Goal: Communication & Community: Answer question/provide support

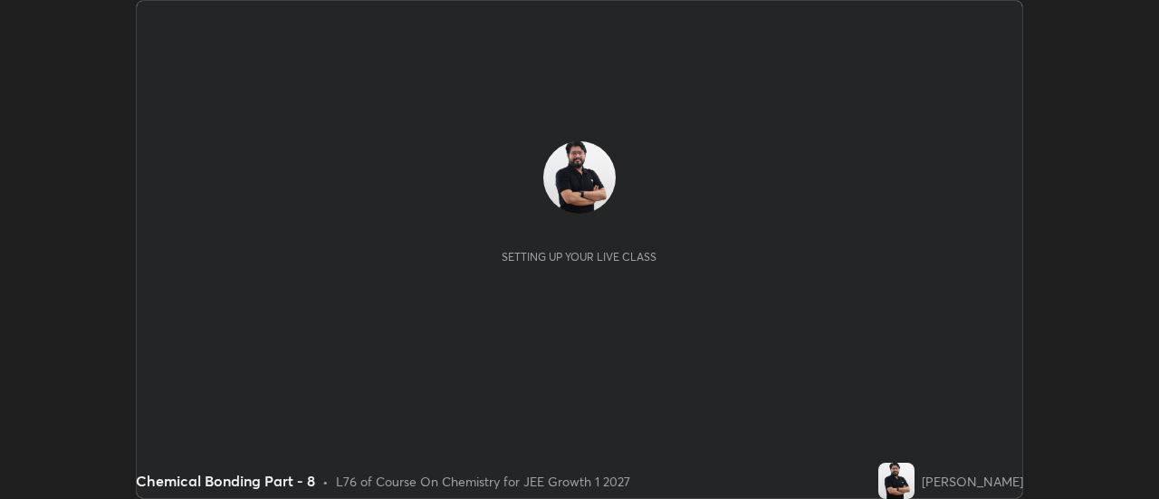
scroll to position [499, 1158]
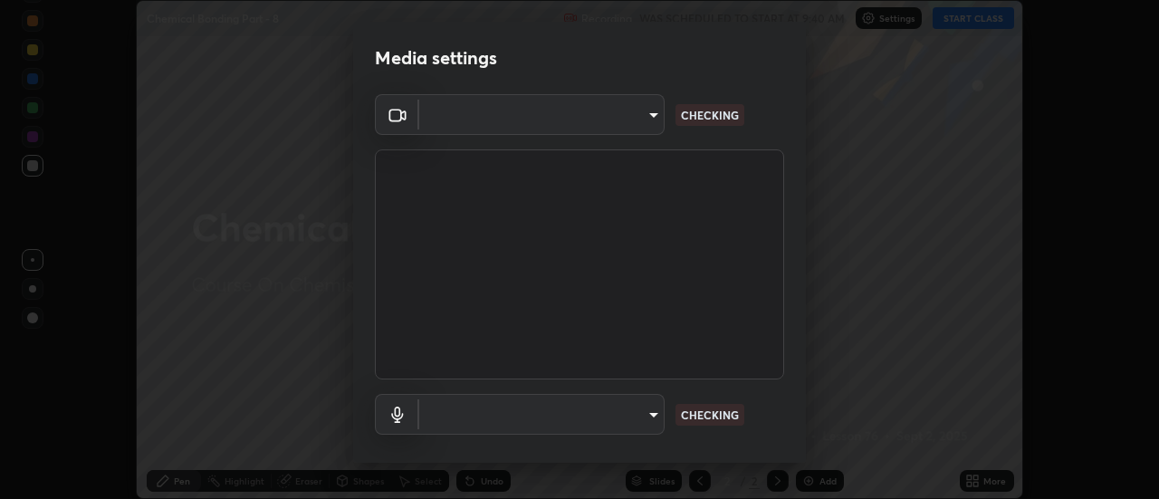
type input "4eebad9fb2b760257747d3faba0537f77ebfd590b97cb0ff6e10e17389be776b"
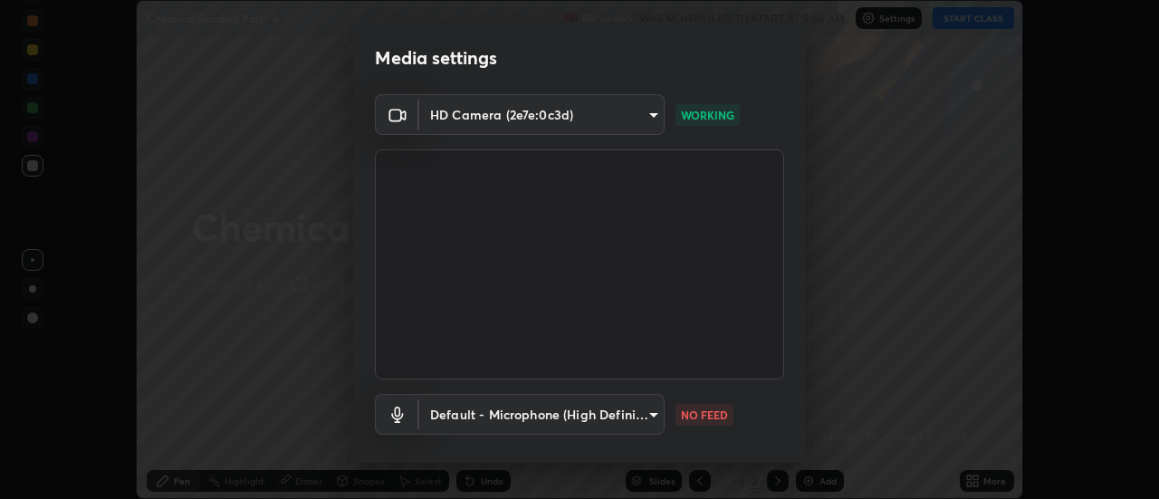
scroll to position [95, 0]
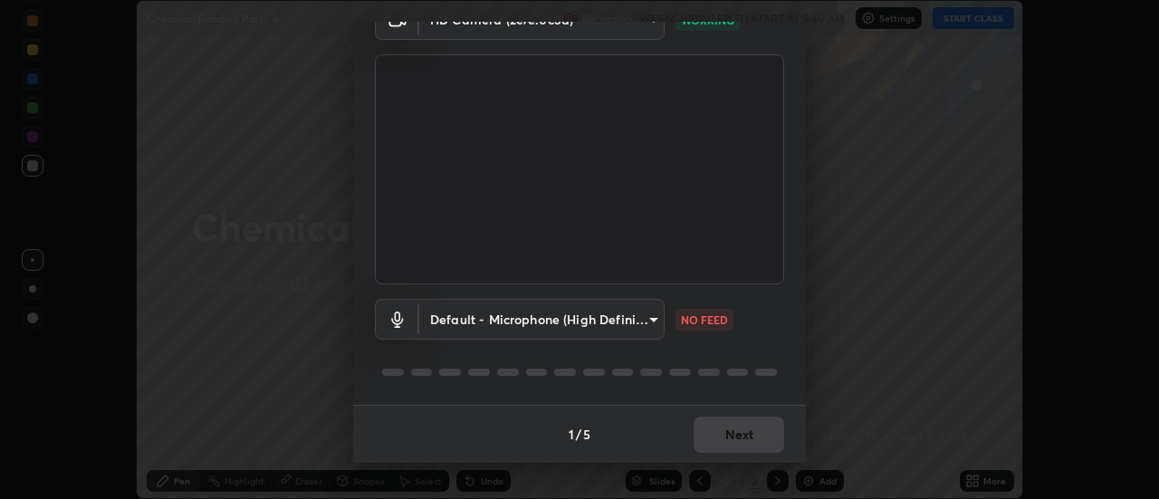
click at [555, 314] on body "Erase all Chemical Bonding Part - 8 Recording WAS SCHEDULED TO START AT 9:40 AM…" at bounding box center [579, 249] width 1159 height 499
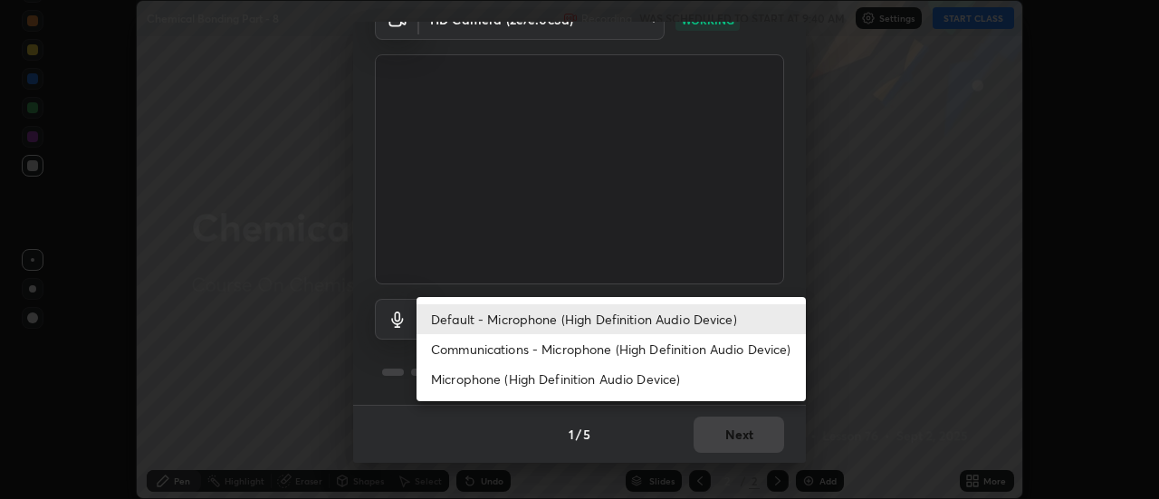
click at [501, 354] on li "Communications - Microphone (High Definition Audio Device)" at bounding box center [610, 349] width 389 height 30
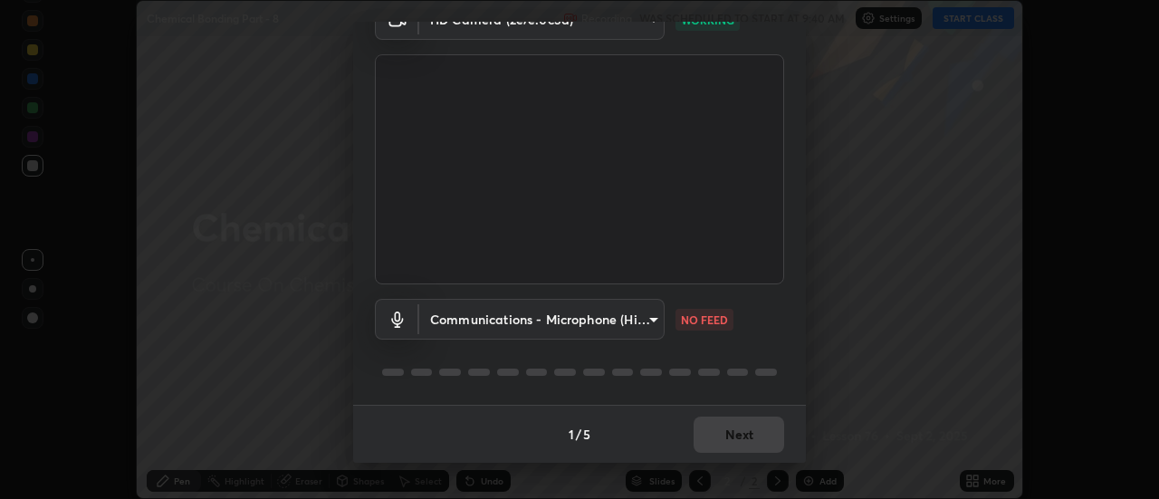
click at [514, 321] on body "Erase all Chemical Bonding Part - 8 Recording WAS SCHEDULED TO START AT 9:40 AM…" at bounding box center [579, 249] width 1159 height 499
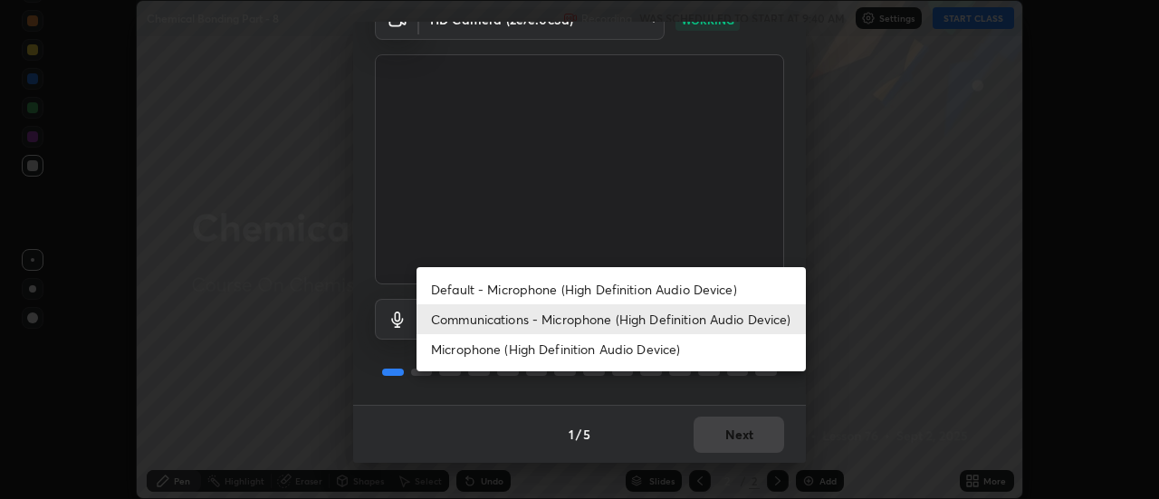
click at [517, 287] on li "Default - Microphone (High Definition Audio Device)" at bounding box center [610, 289] width 389 height 30
type input "default"
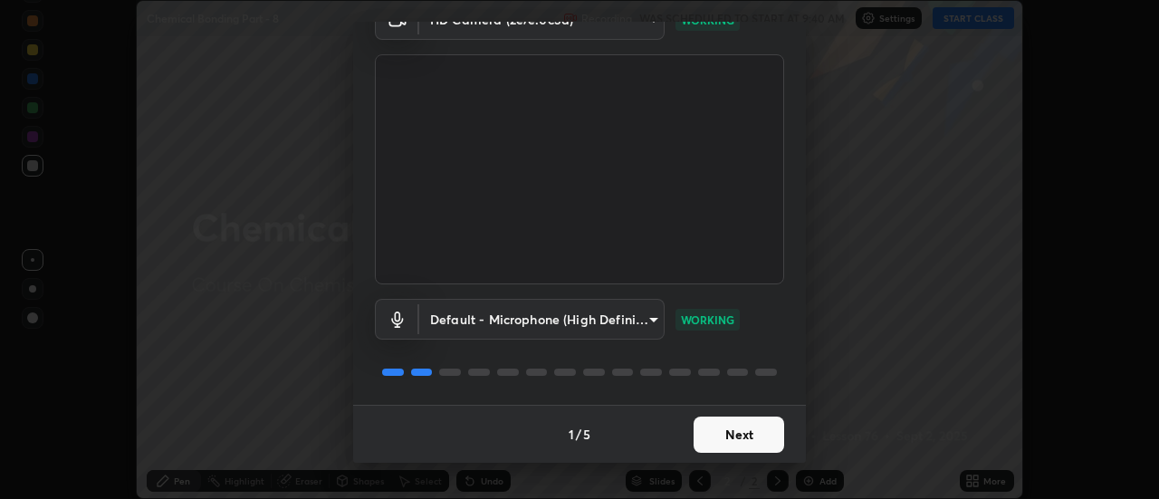
click at [730, 439] on button "Next" at bounding box center [739, 434] width 91 height 36
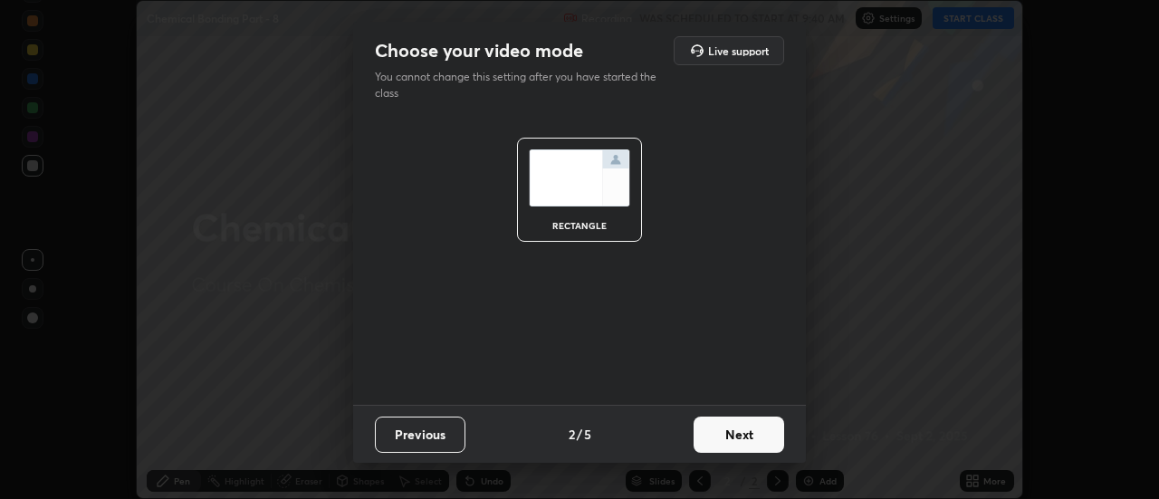
scroll to position [0, 0]
click at [741, 434] on button "Next" at bounding box center [739, 434] width 91 height 36
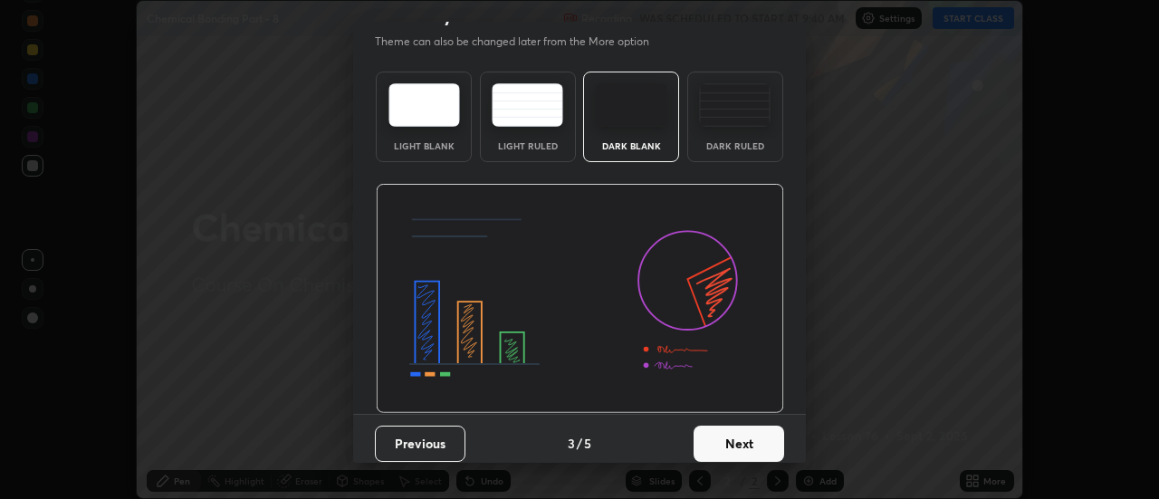
scroll to position [43, 0]
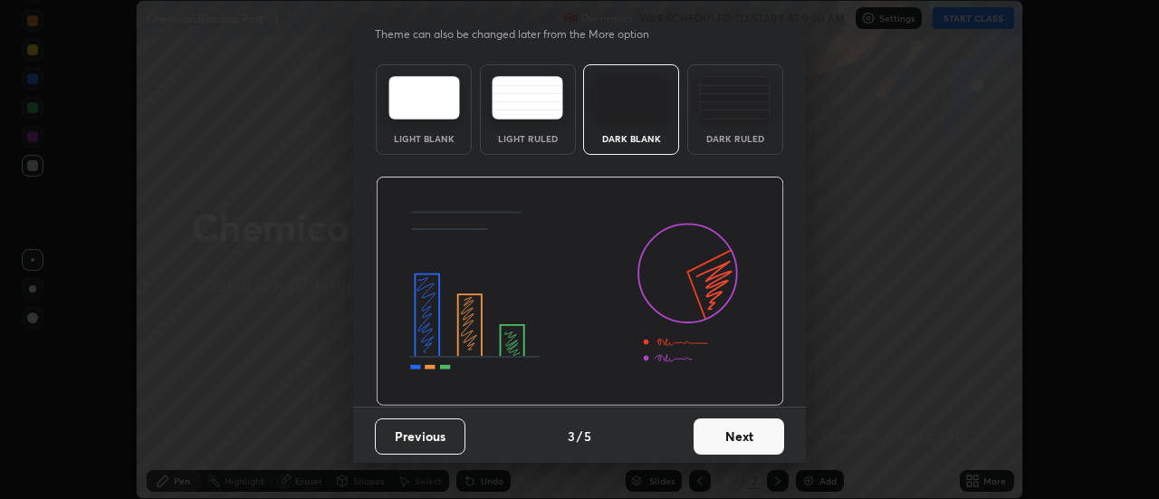
click at [753, 444] on button "Next" at bounding box center [739, 436] width 91 height 36
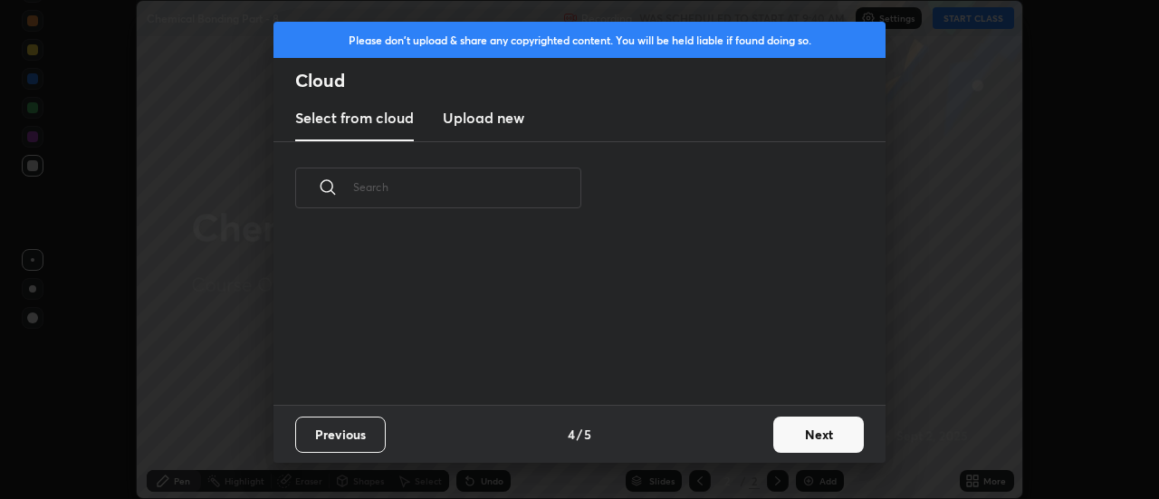
click at [809, 438] on button "Next" at bounding box center [818, 434] width 91 height 36
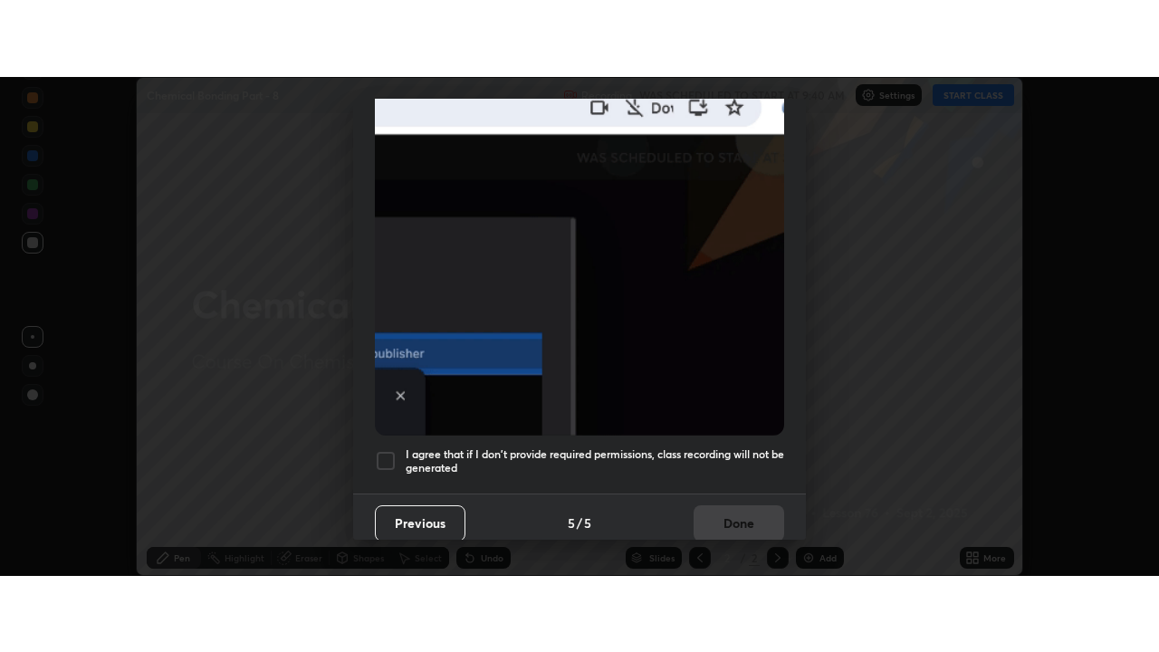
scroll to position [464, 0]
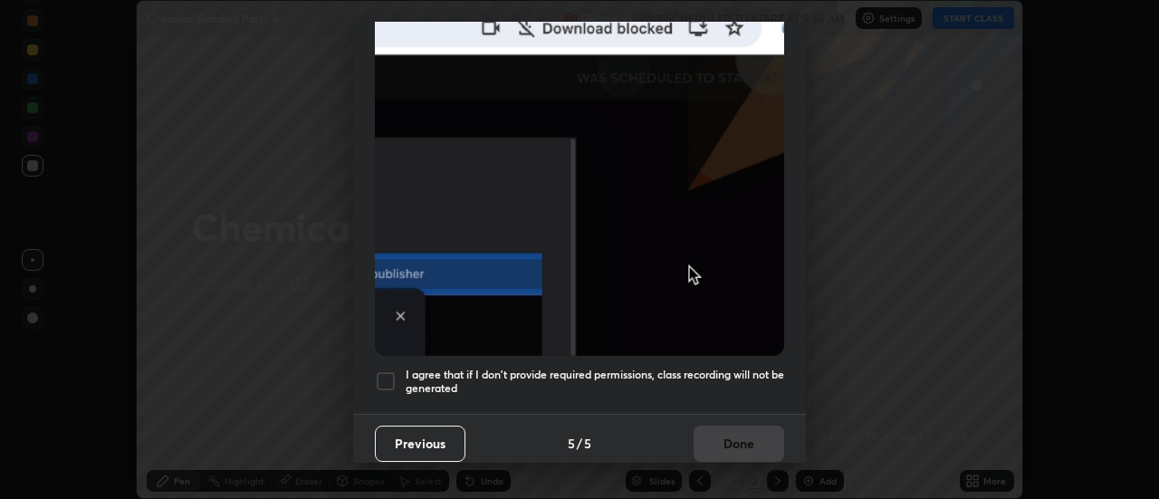
click at [387, 373] on div at bounding box center [386, 381] width 22 height 22
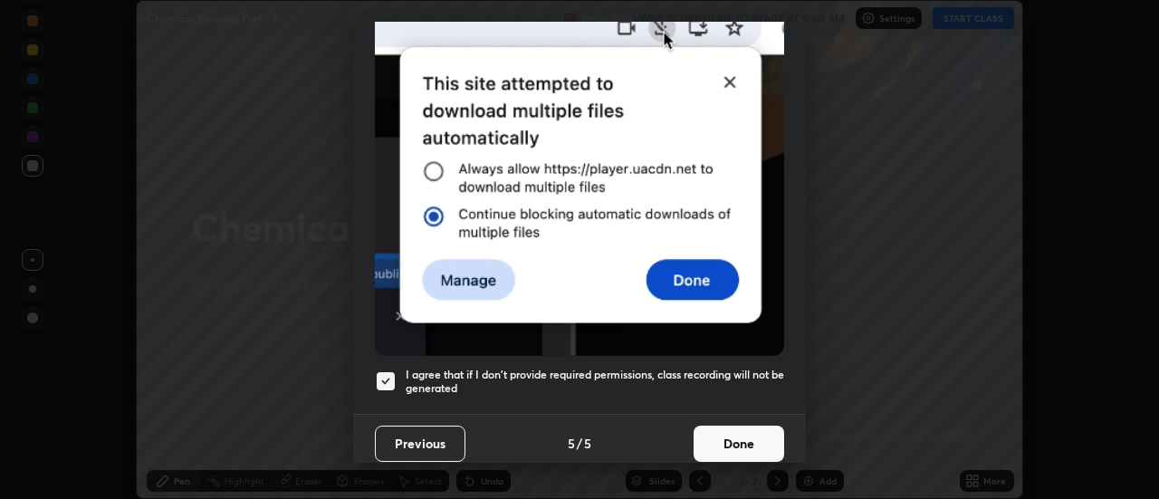
click at [749, 435] on button "Done" at bounding box center [739, 444] width 91 height 36
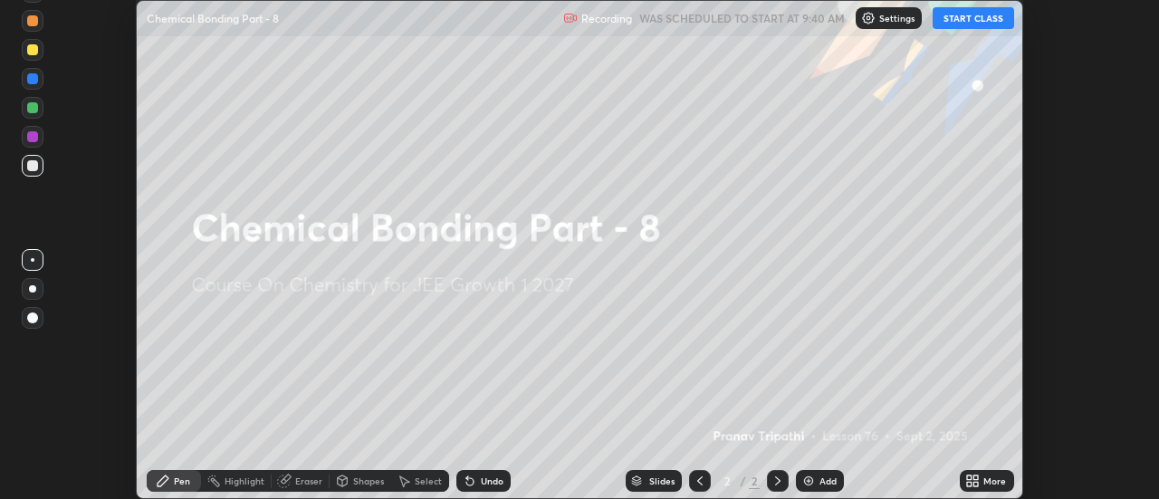
click at [970, 483] on icon at bounding box center [969, 484] width 5 height 5
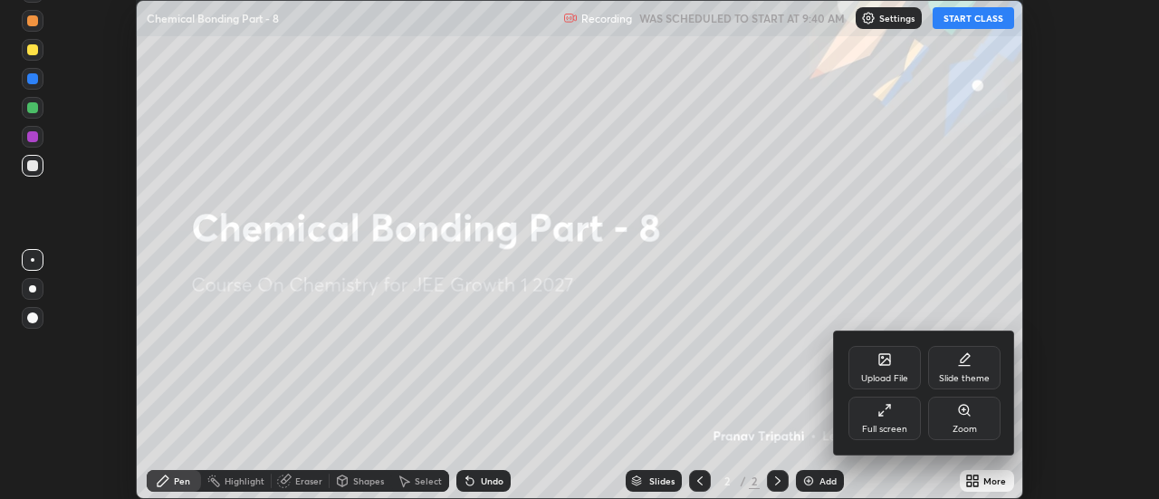
click at [899, 417] on div "Full screen" at bounding box center [884, 418] width 72 height 43
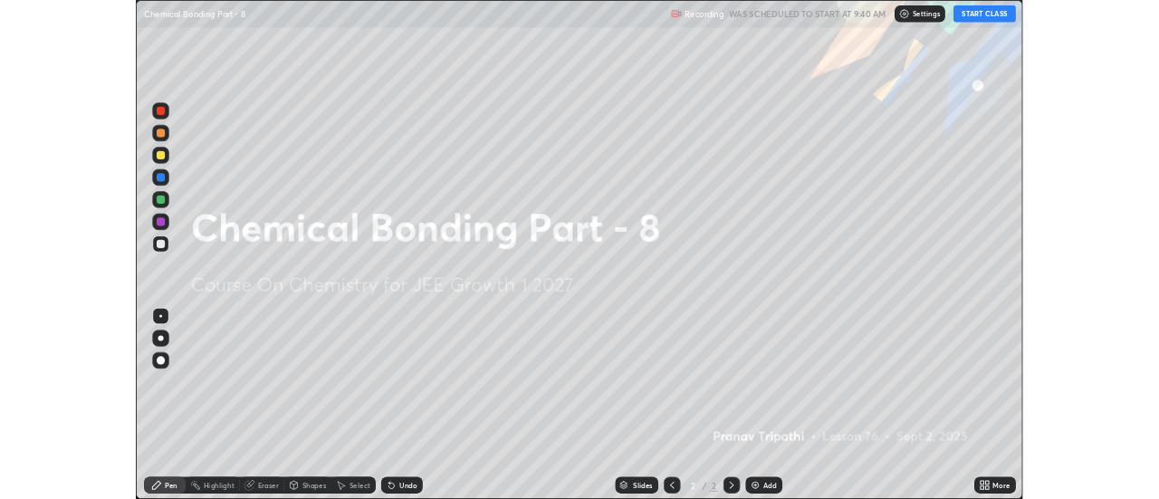
scroll to position [652, 1159]
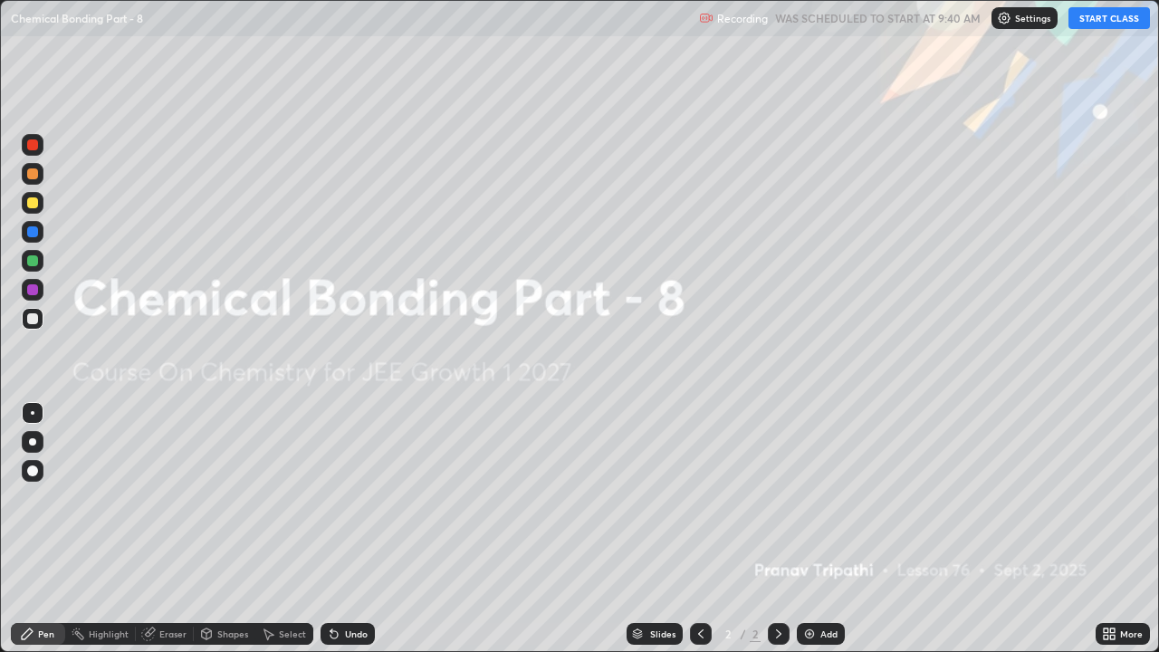
click at [1093, 24] on button "START CLASS" at bounding box center [1108, 18] width 81 height 22
click at [814, 498] on img at bounding box center [809, 634] width 14 height 14
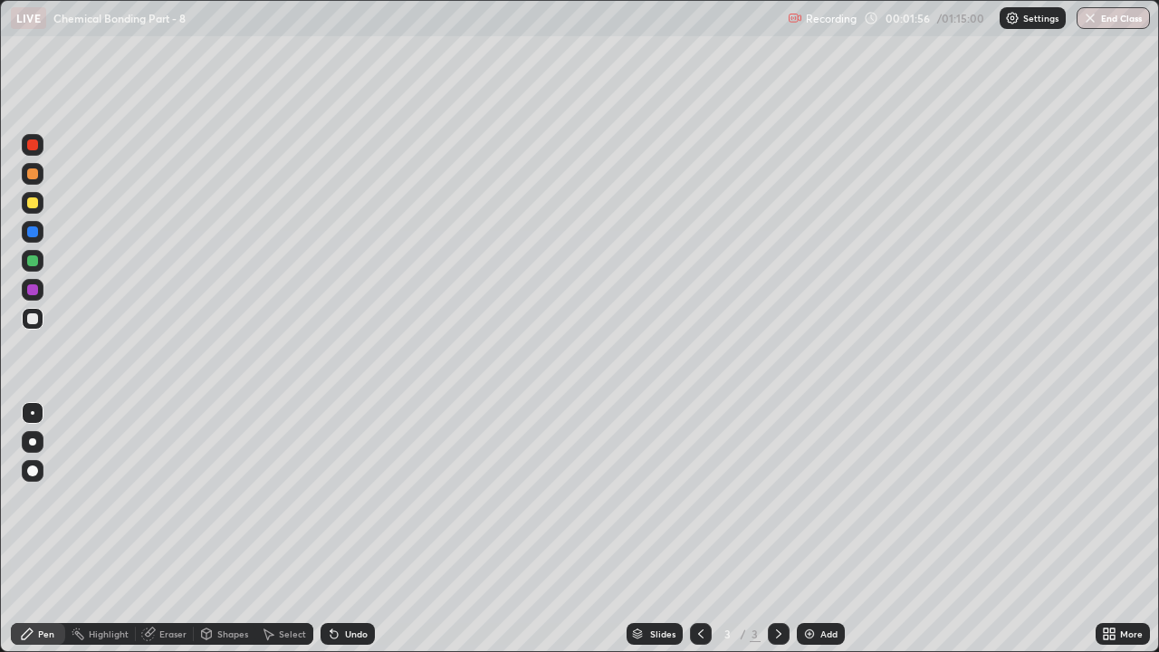
click at [32, 257] on div at bounding box center [32, 260] width 11 height 11
click at [35, 206] on div at bounding box center [32, 202] width 11 height 11
click at [29, 290] on div at bounding box center [32, 289] width 11 height 11
click at [31, 175] on div at bounding box center [32, 173] width 11 height 11
click at [35, 256] on div at bounding box center [32, 260] width 11 height 11
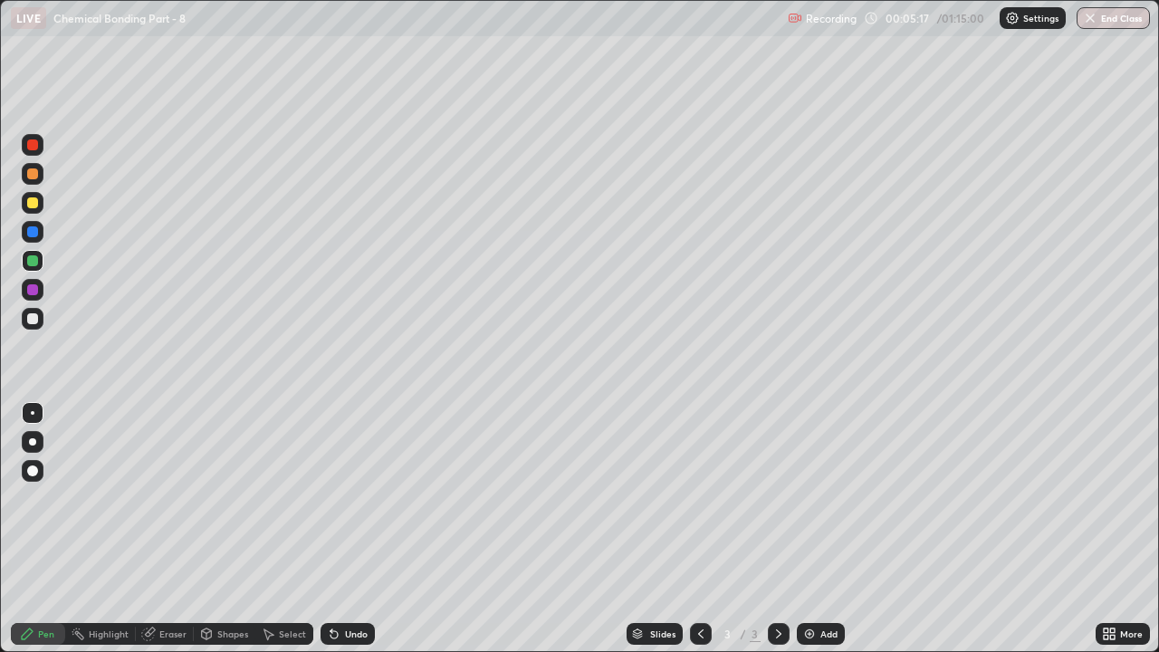
click at [33, 204] on div at bounding box center [32, 202] width 11 height 11
click at [34, 292] on div at bounding box center [32, 289] width 11 height 11
click at [814, 498] on img at bounding box center [809, 634] width 14 height 14
click at [161, 498] on div "Eraser" at bounding box center [172, 633] width 27 height 9
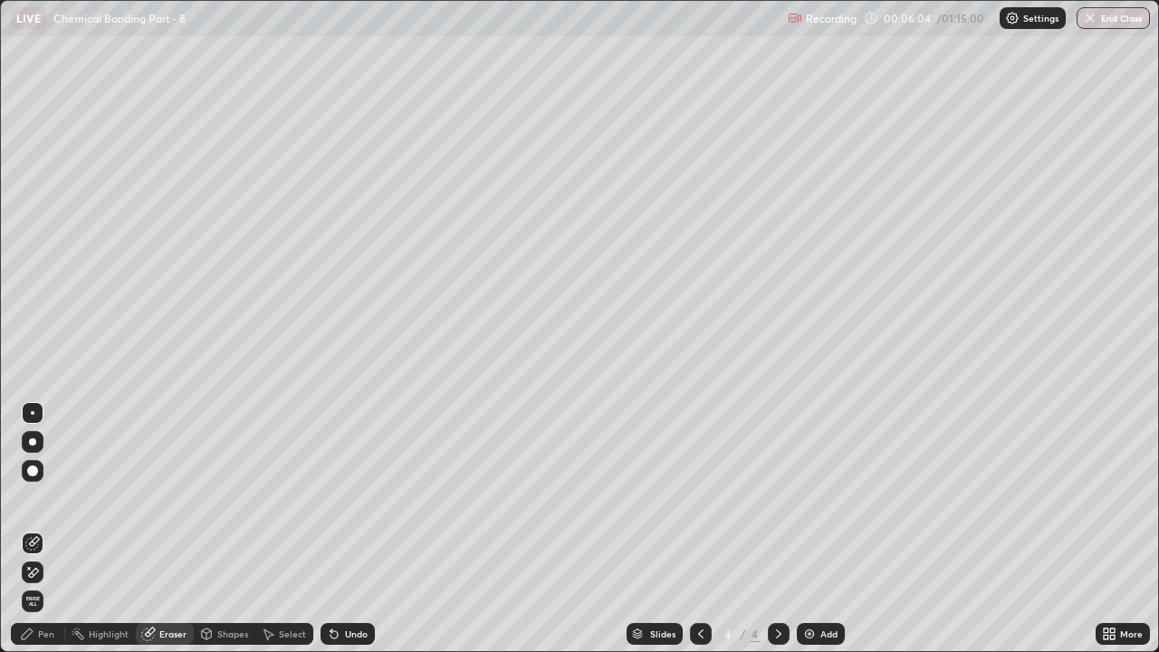
click at [45, 498] on div "Pen" at bounding box center [46, 633] width 16 height 9
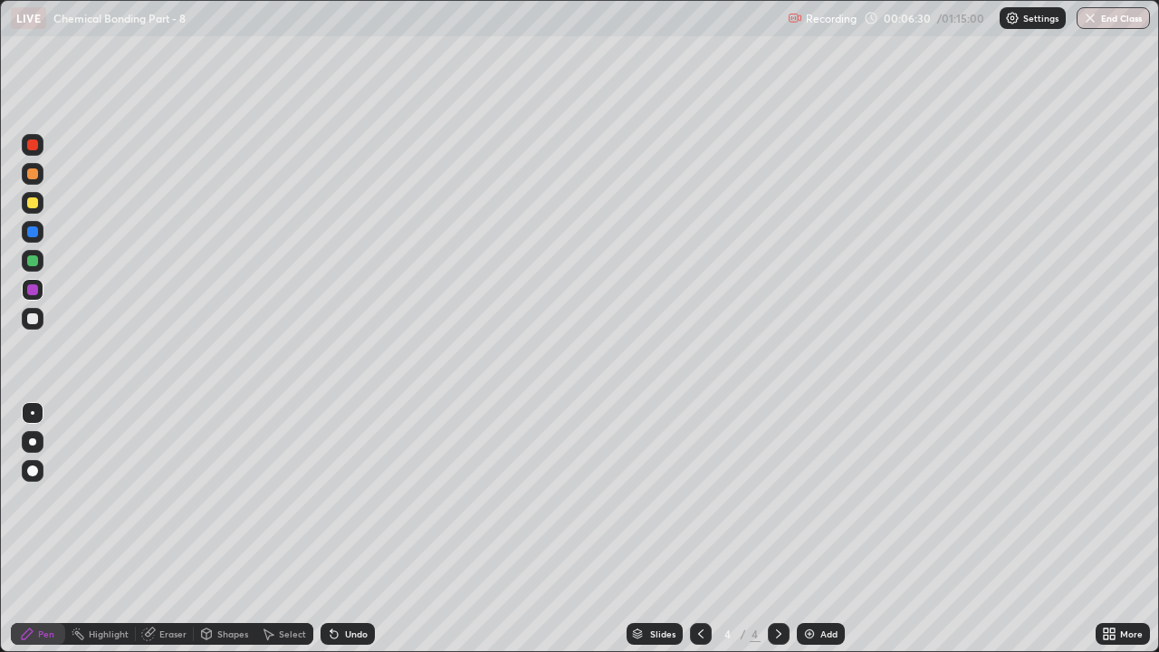
click at [36, 203] on div at bounding box center [32, 202] width 11 height 11
click at [32, 146] on div at bounding box center [32, 144] width 11 height 11
click at [33, 260] on div at bounding box center [32, 260] width 11 height 11
click at [32, 143] on div at bounding box center [32, 144] width 11 height 11
click at [33, 290] on div at bounding box center [32, 289] width 11 height 11
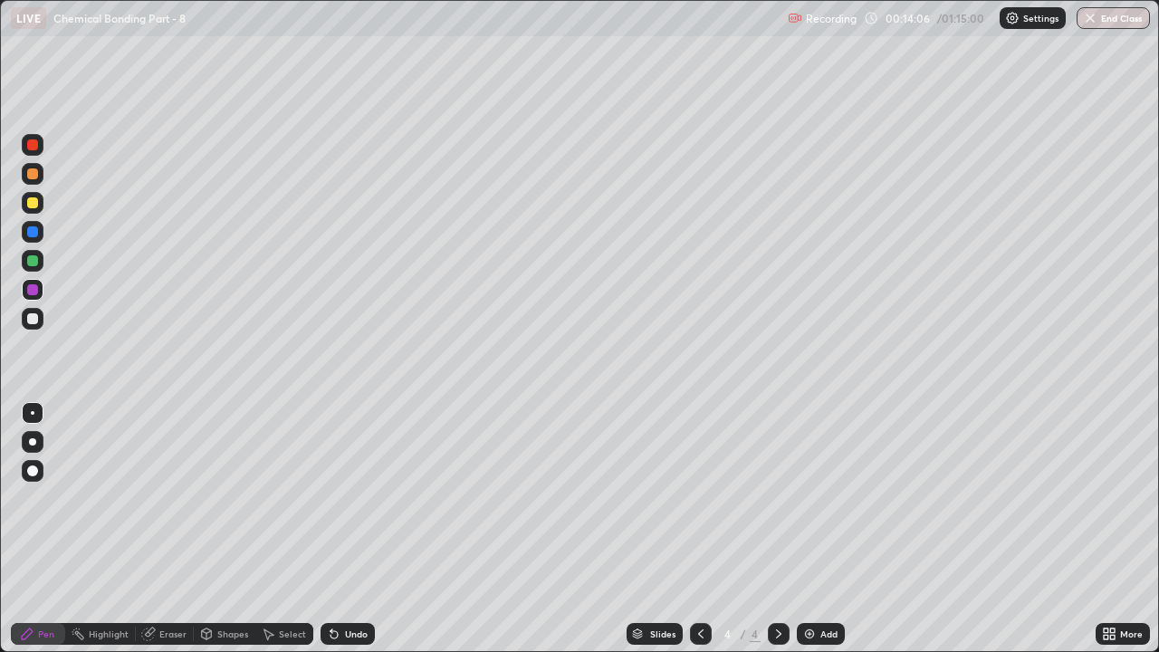
click at [167, 498] on div "Eraser" at bounding box center [172, 633] width 27 height 9
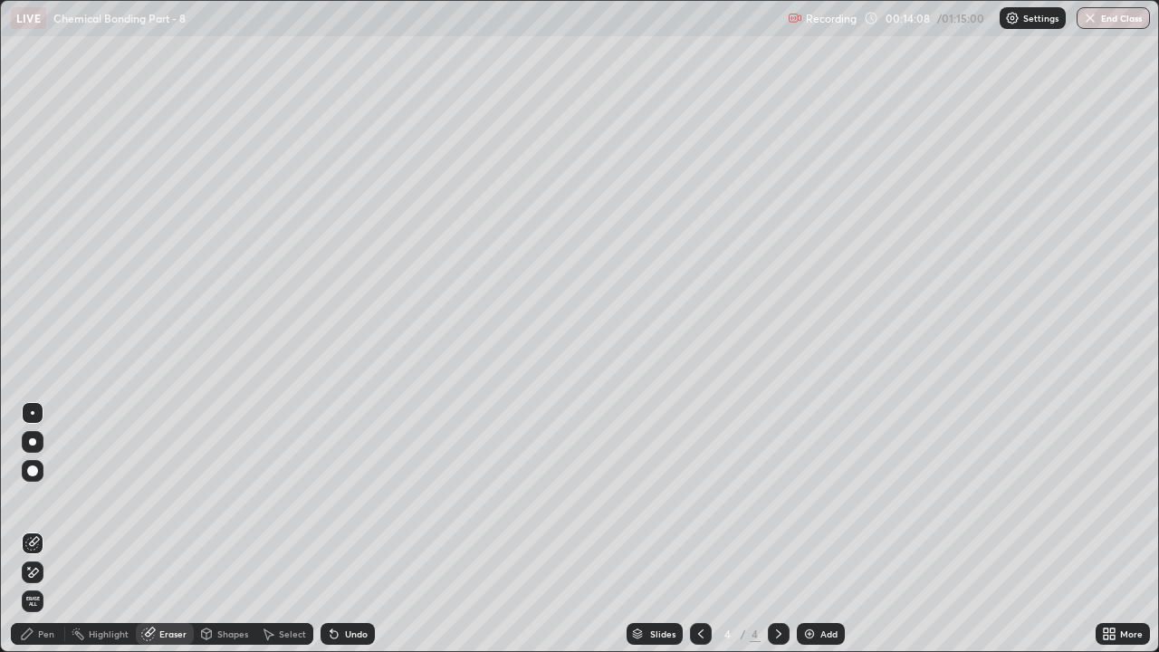
click at [46, 498] on div "Pen" at bounding box center [46, 633] width 16 height 9
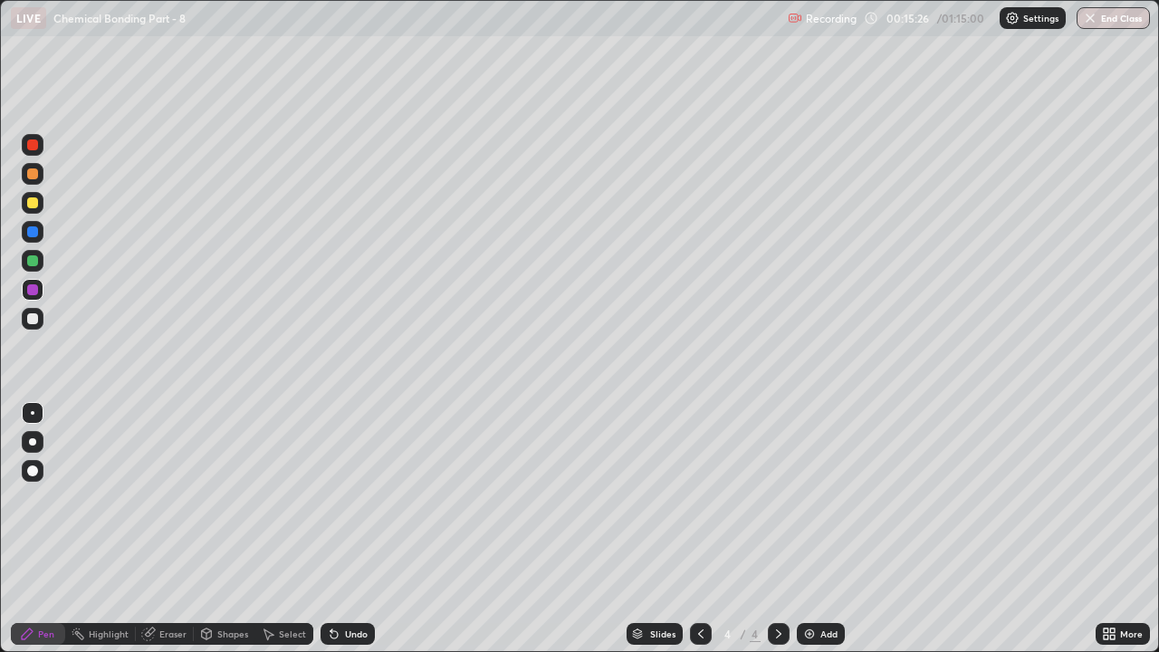
click at [35, 177] on div at bounding box center [32, 173] width 11 height 11
click at [27, 145] on div at bounding box center [32, 144] width 11 height 11
click at [817, 498] on div "Add" at bounding box center [821, 634] width 48 height 22
click at [43, 314] on div at bounding box center [33, 319] width 22 height 22
click at [29, 262] on div at bounding box center [32, 260] width 11 height 11
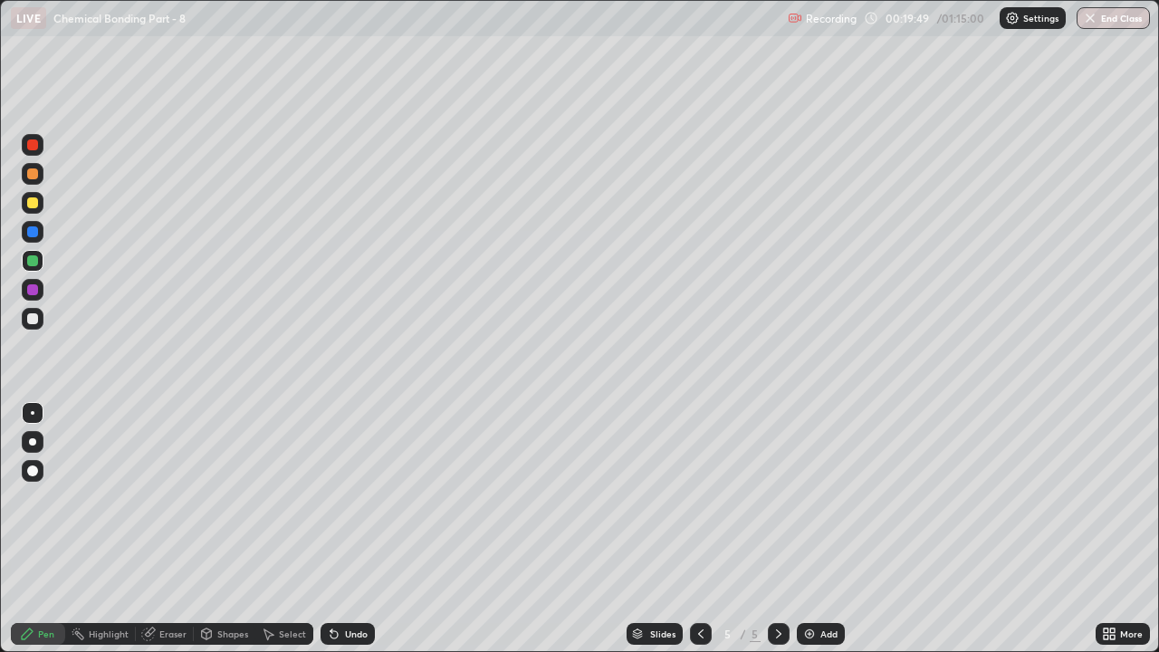
click at [37, 149] on div at bounding box center [33, 145] width 22 height 22
click at [43, 260] on div at bounding box center [33, 261] width 22 height 22
click at [33, 174] on div at bounding box center [32, 173] width 11 height 11
click at [43, 257] on div at bounding box center [33, 261] width 22 height 22
click at [30, 233] on div at bounding box center [32, 231] width 11 height 11
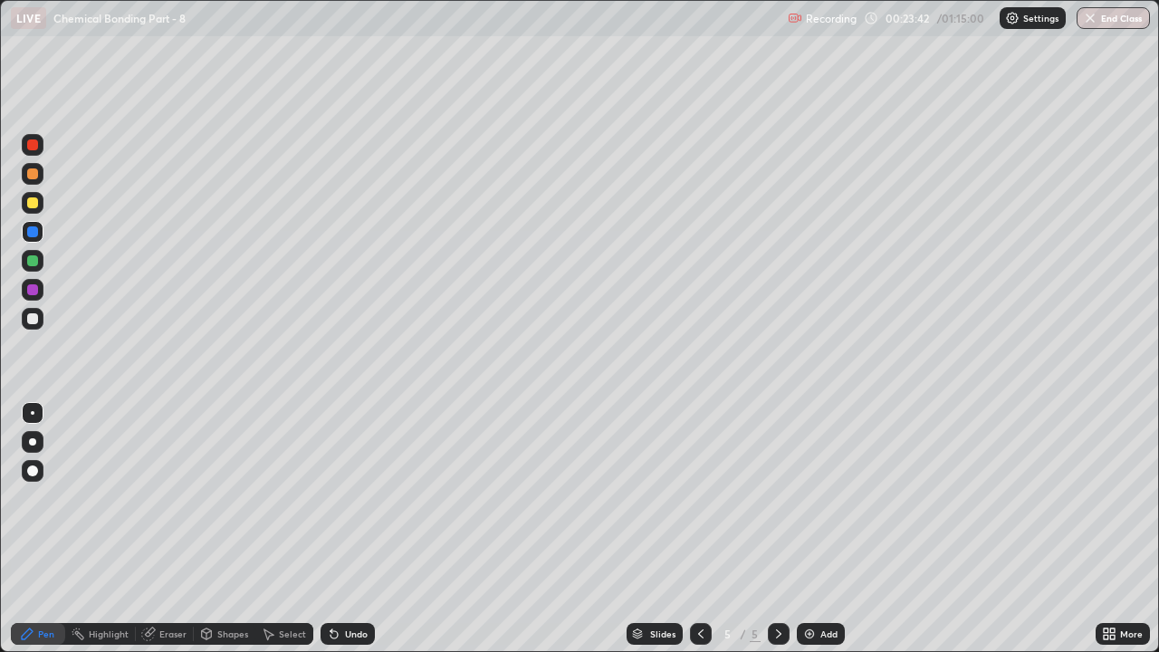
click at [37, 206] on div at bounding box center [32, 202] width 11 height 11
click at [820, 498] on div "Add" at bounding box center [828, 633] width 17 height 9
click at [35, 318] on div at bounding box center [32, 318] width 11 height 11
click at [161, 498] on div "Eraser" at bounding box center [165, 634] width 58 height 22
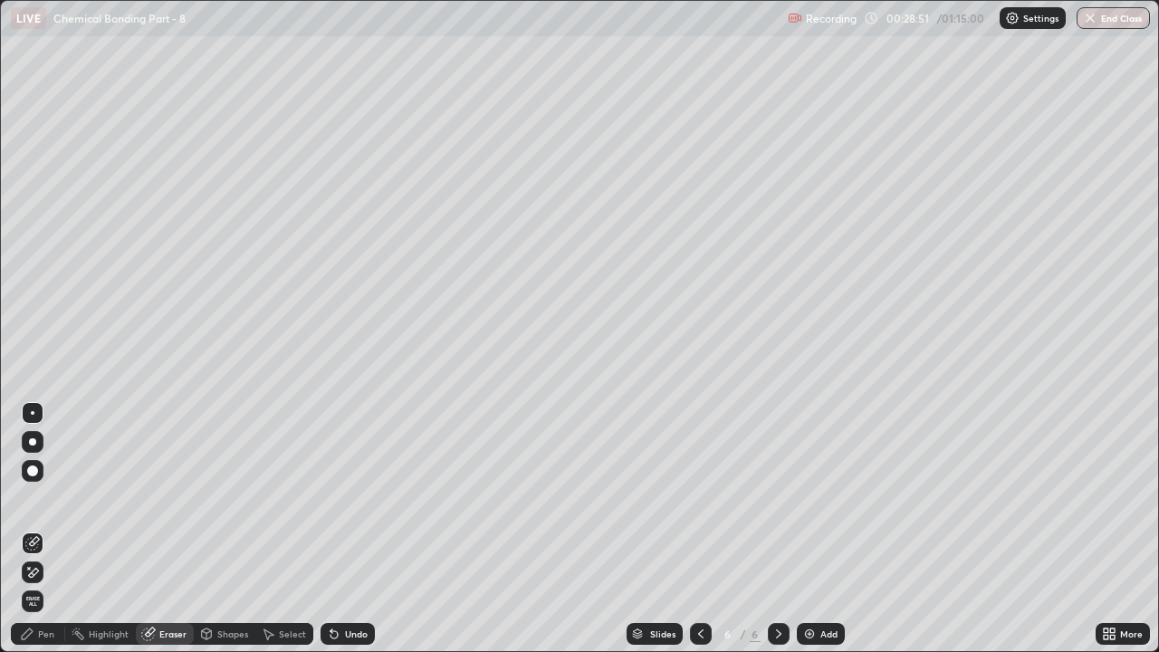
click at [50, 498] on div "Pen" at bounding box center [38, 634] width 54 height 22
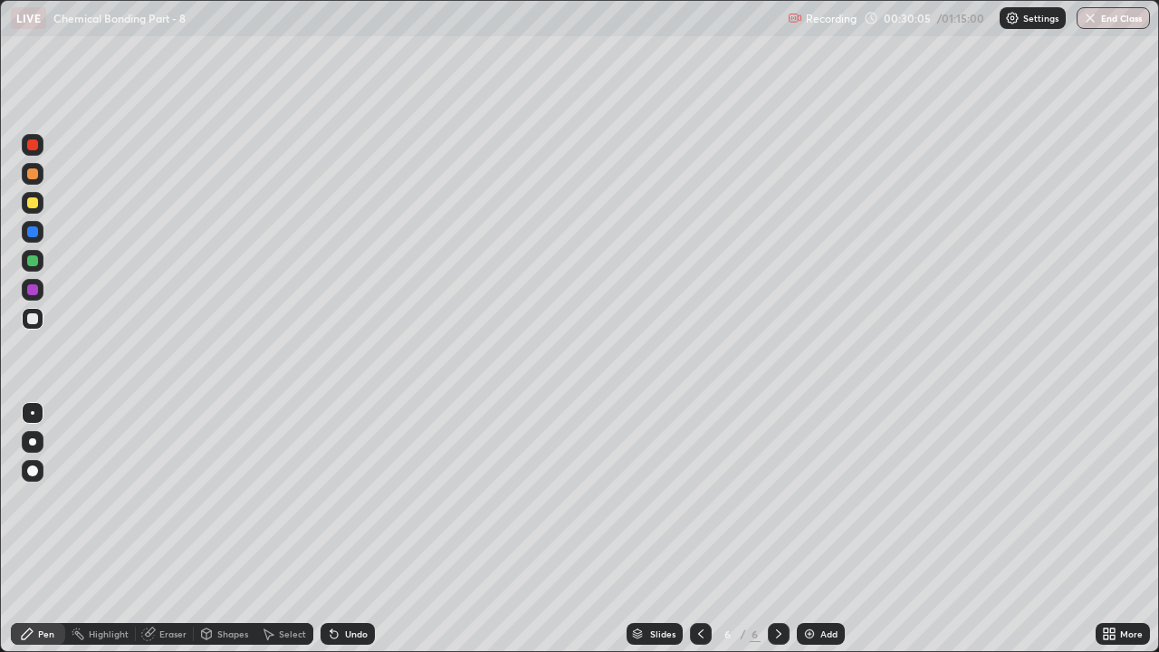
click at [35, 262] on div at bounding box center [32, 260] width 11 height 11
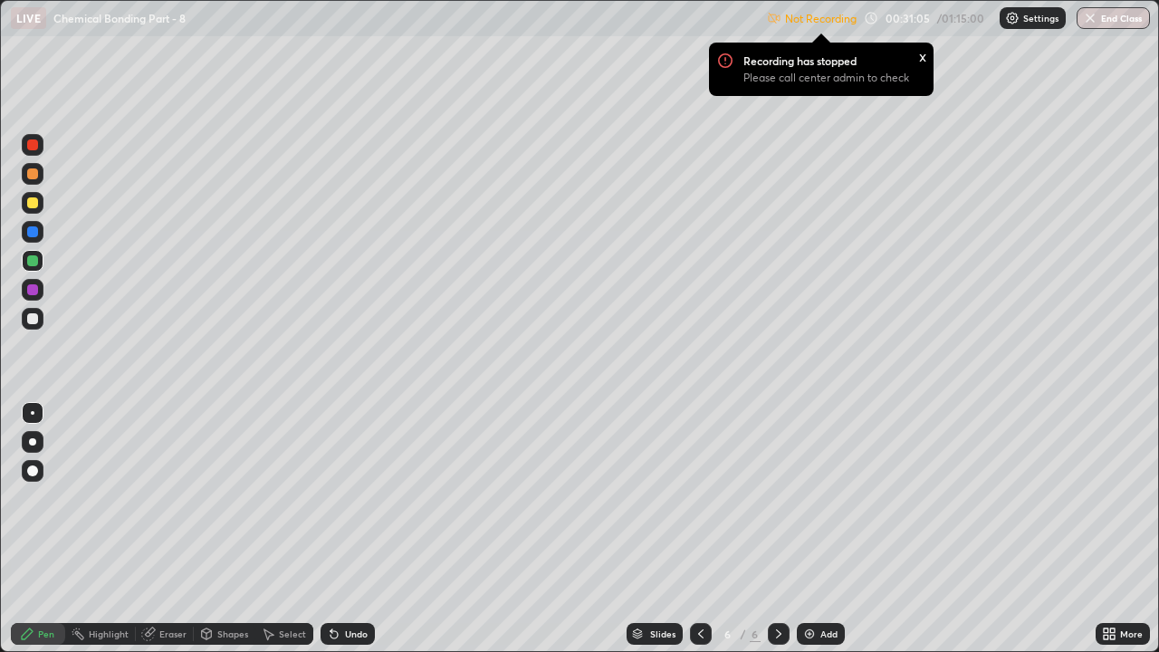
click at [33, 317] on div at bounding box center [32, 318] width 11 height 11
click at [33, 231] on div at bounding box center [32, 231] width 11 height 11
click at [1106, 498] on icon at bounding box center [1106, 630] width 5 height 5
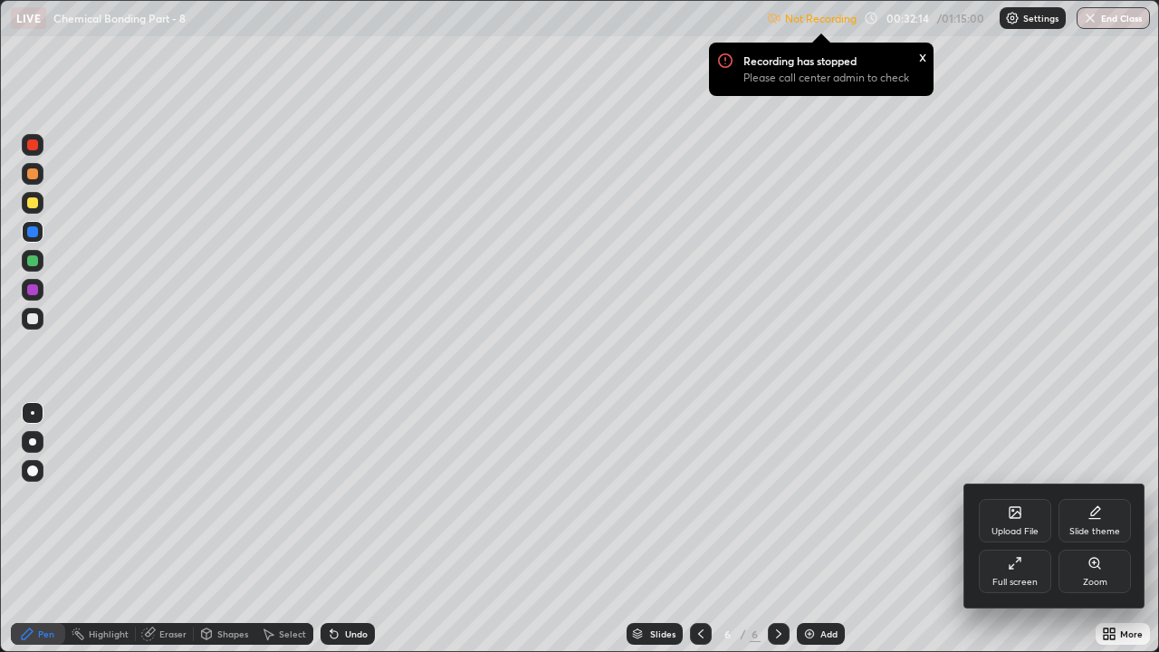
click at [1019, 498] on div "Full screen" at bounding box center [1015, 571] width 72 height 43
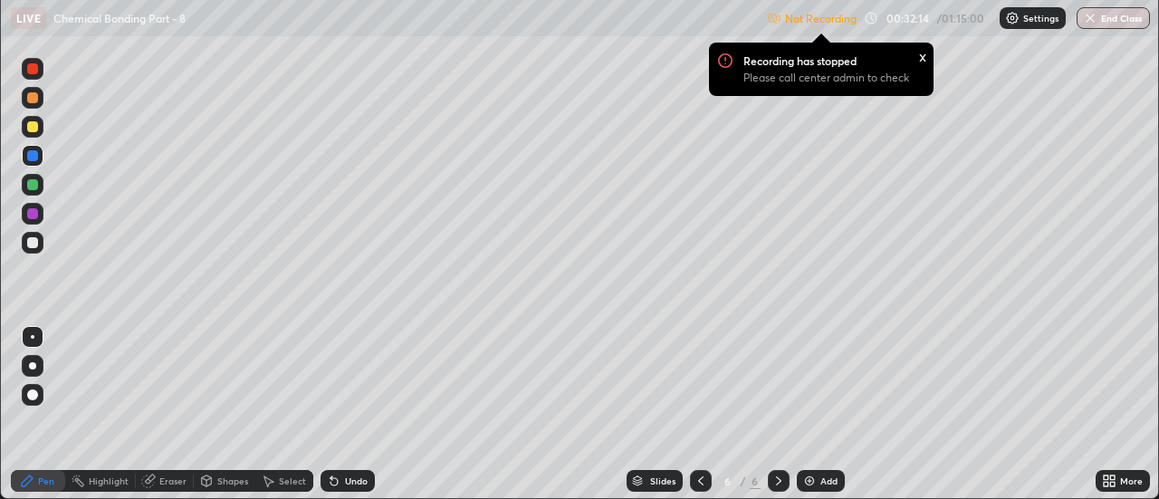
scroll to position [90038, 89378]
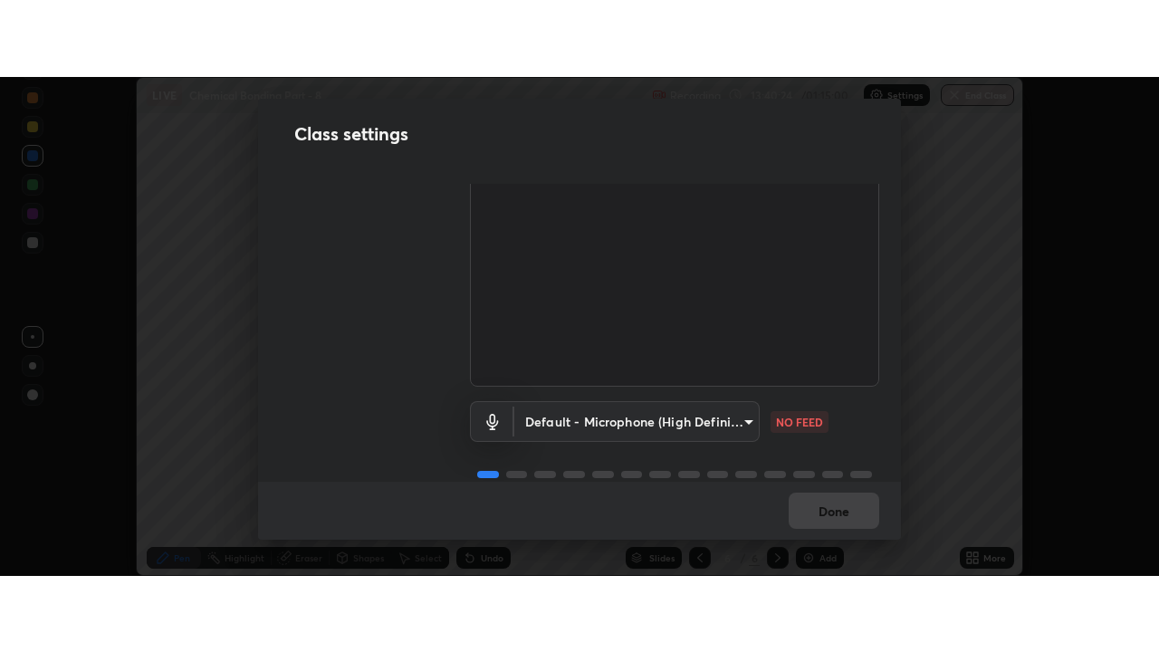
scroll to position [113, 0]
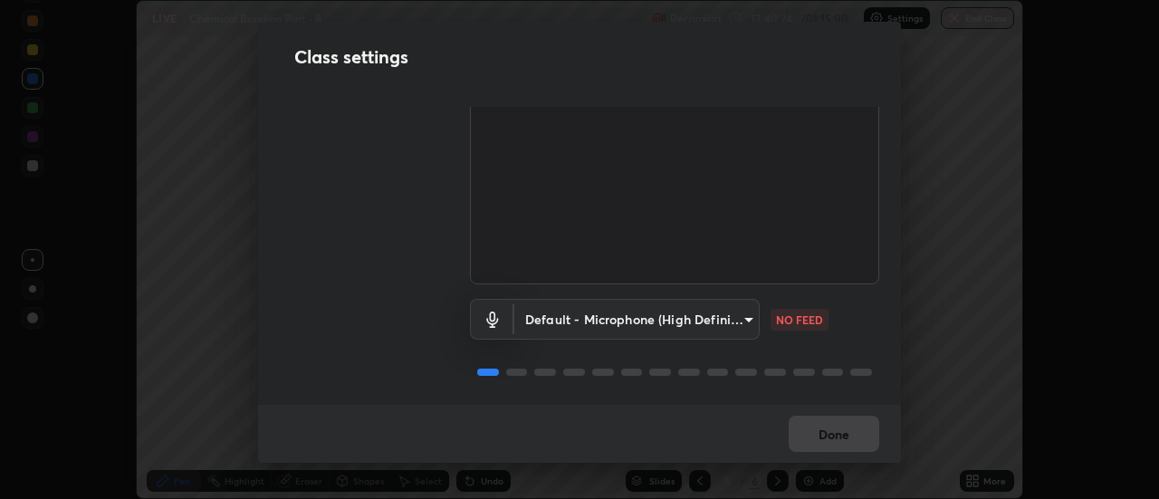
click at [650, 311] on body "Erase all LIVE Chemical Bonding Part - 8 Recording 13:40:24 / 01:15:00 Settings…" at bounding box center [579, 249] width 1159 height 499
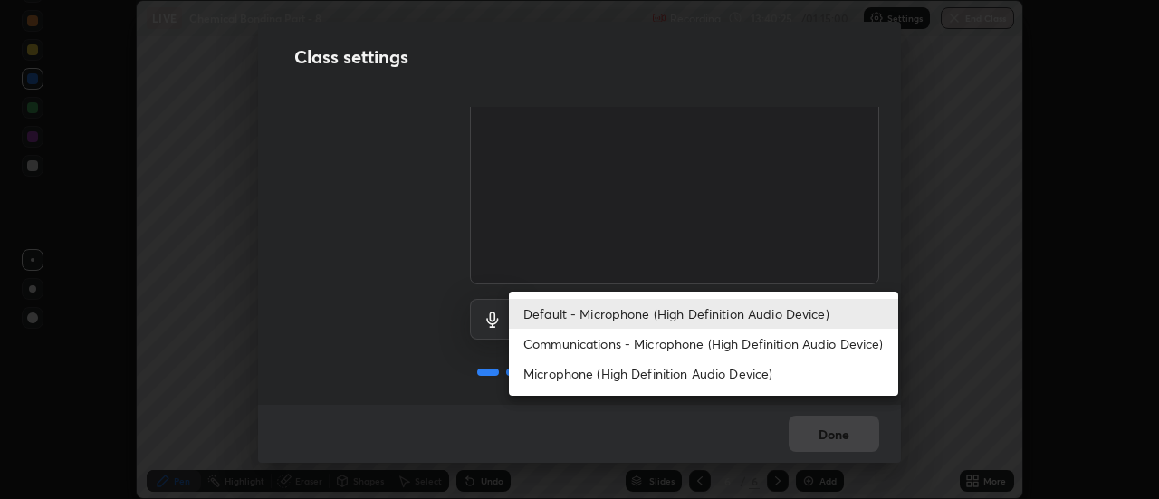
click at [588, 346] on li "Communications - Microphone (High Definition Audio Device)" at bounding box center [703, 344] width 389 height 30
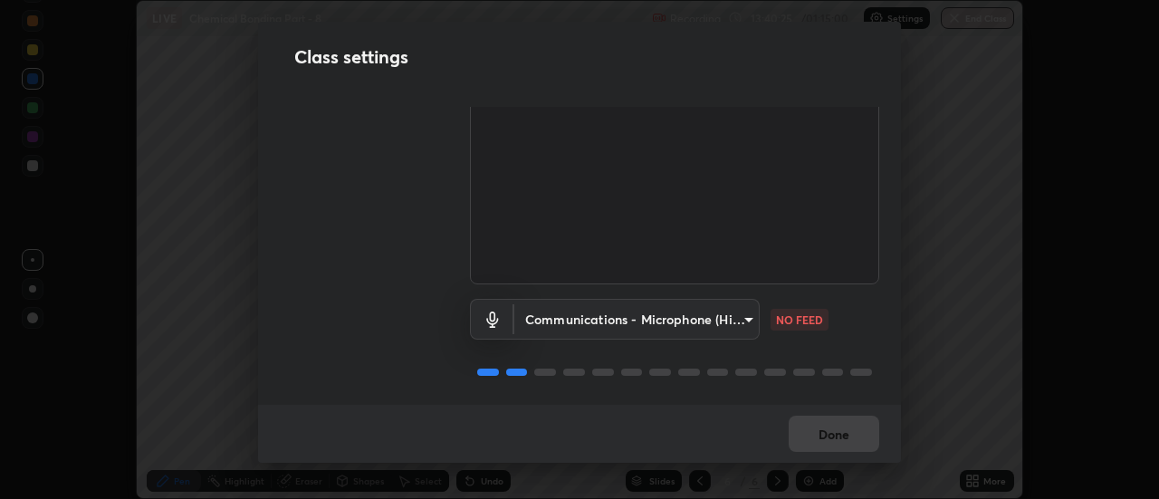
click at [592, 315] on body "Erase all LIVE Chemical Bonding Part - 8 Recording 13:40:25 / 01:15:00 Settings…" at bounding box center [579, 249] width 1159 height 499
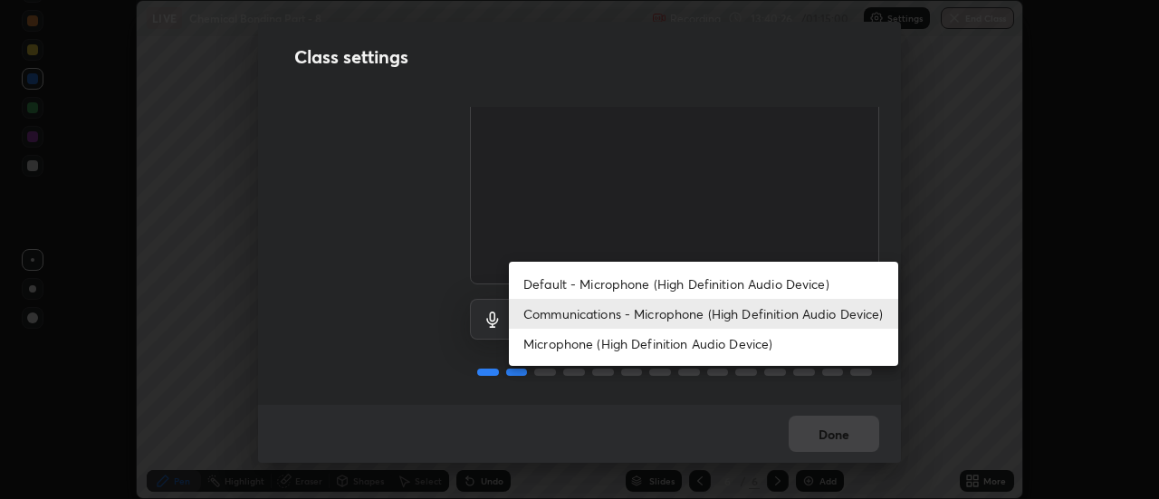
click at [593, 283] on li "Default - Microphone (High Definition Audio Device)" at bounding box center [703, 284] width 389 height 30
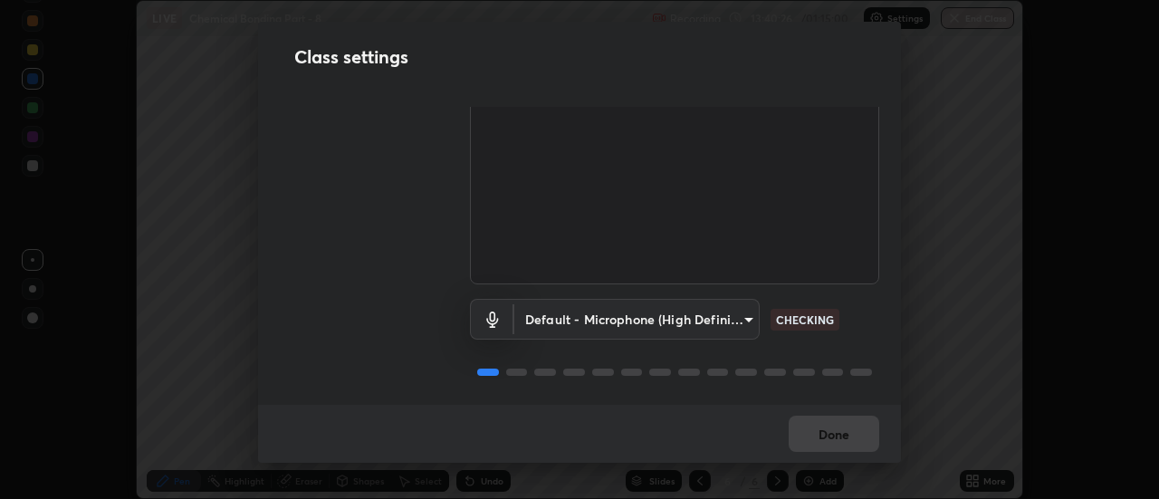
type input "default"
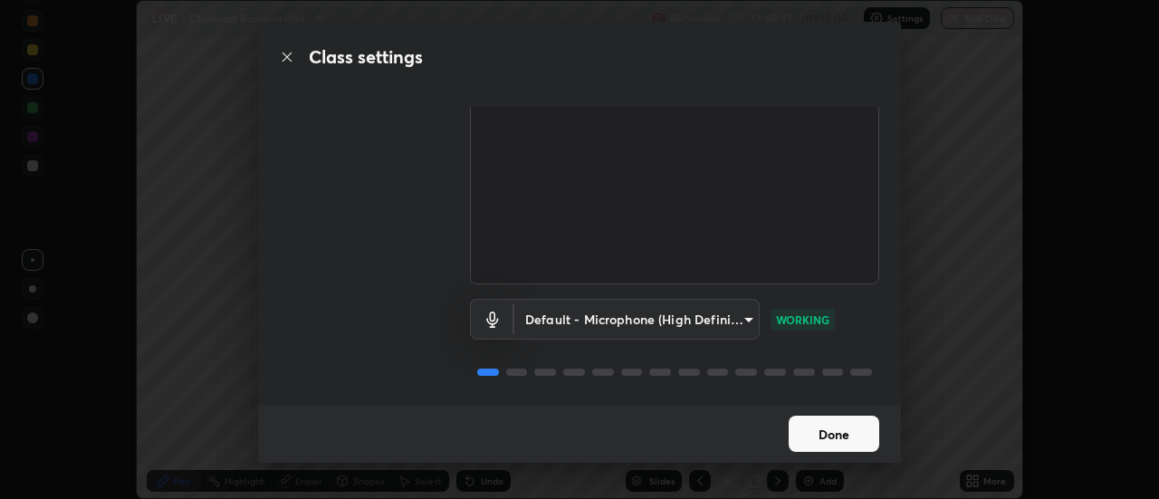
click at [836, 431] on button "Done" at bounding box center [834, 434] width 91 height 36
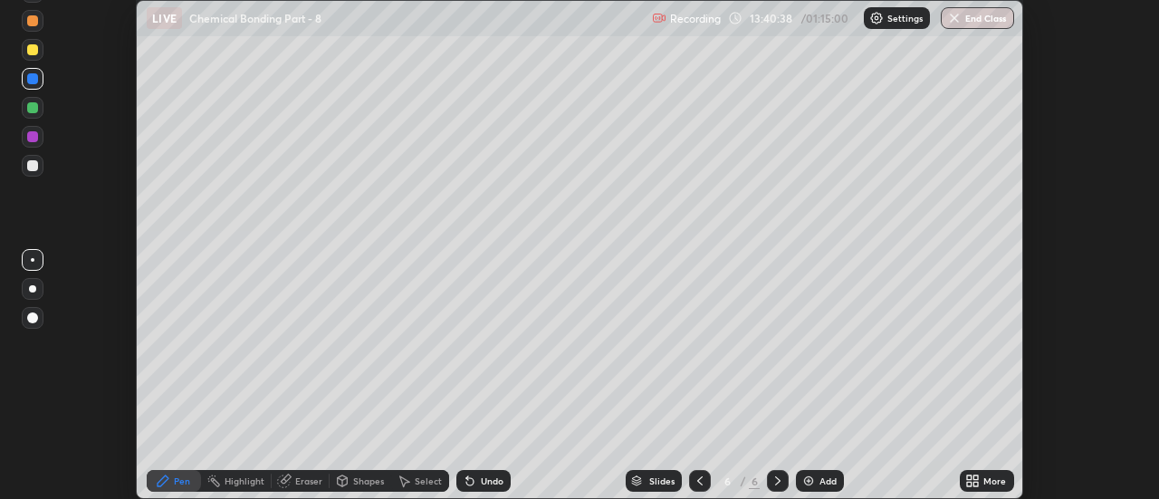
click at [976, 483] on icon at bounding box center [976, 484] width 5 height 5
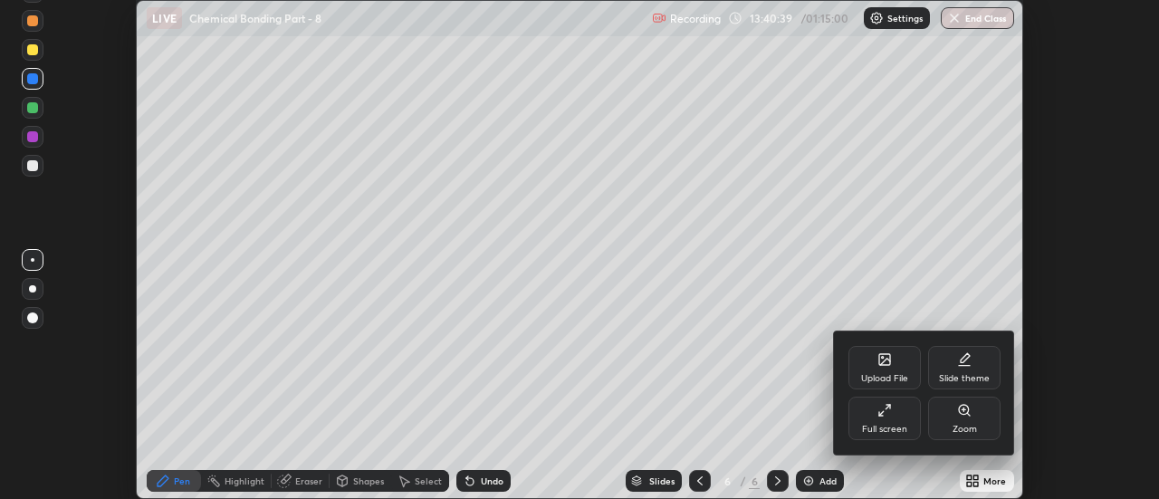
click at [897, 414] on div "Full screen" at bounding box center [884, 418] width 72 height 43
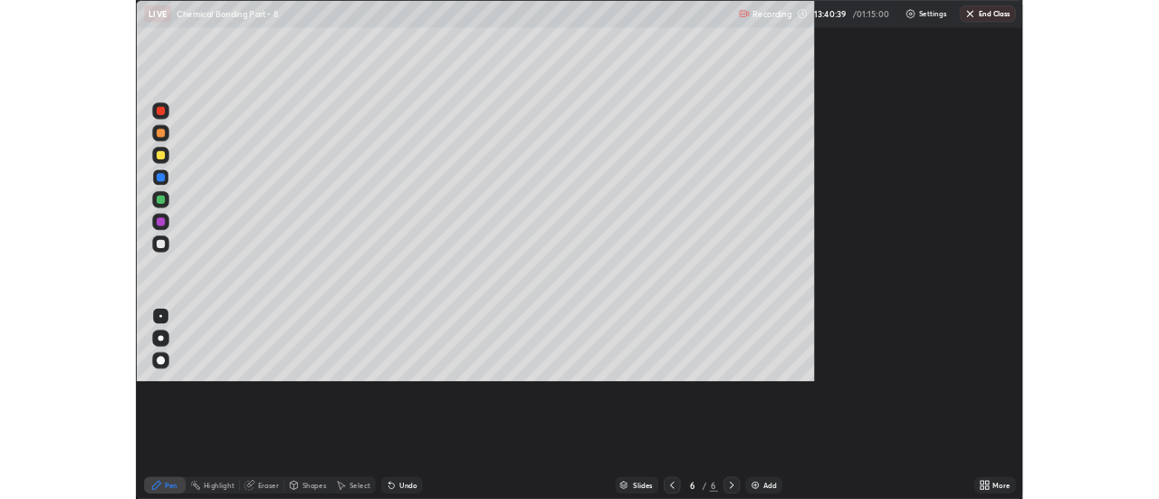
scroll to position [652, 1159]
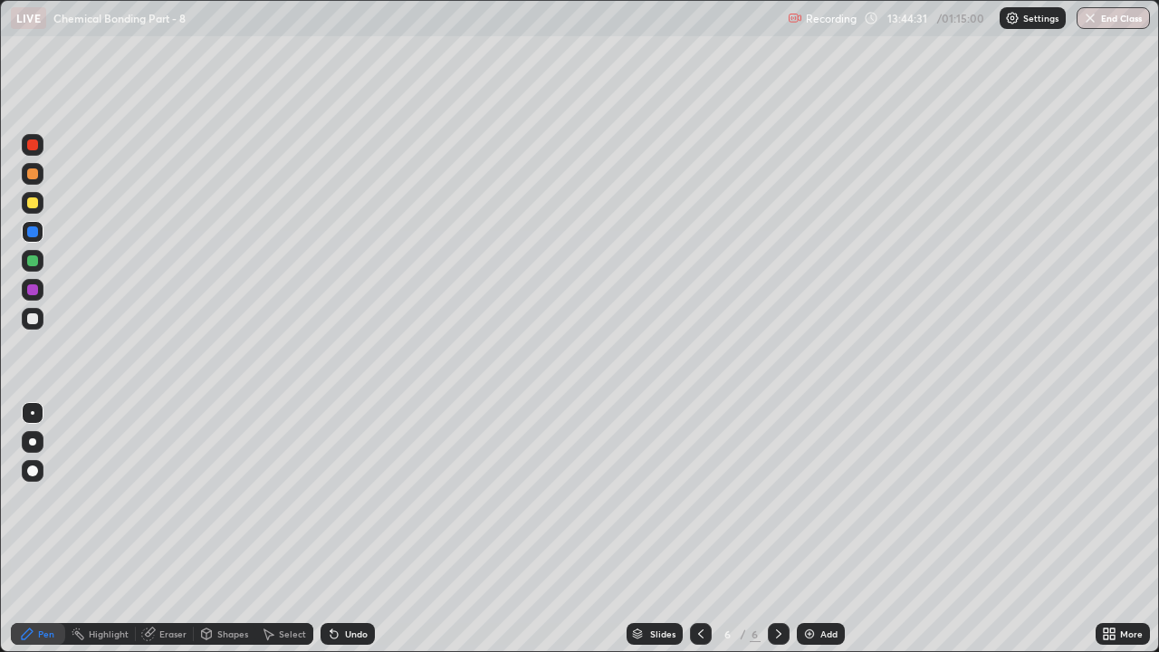
click at [33, 199] on div at bounding box center [32, 202] width 11 height 11
click at [813, 498] on img at bounding box center [809, 634] width 14 height 14
click at [159, 498] on div "Eraser" at bounding box center [165, 634] width 58 height 22
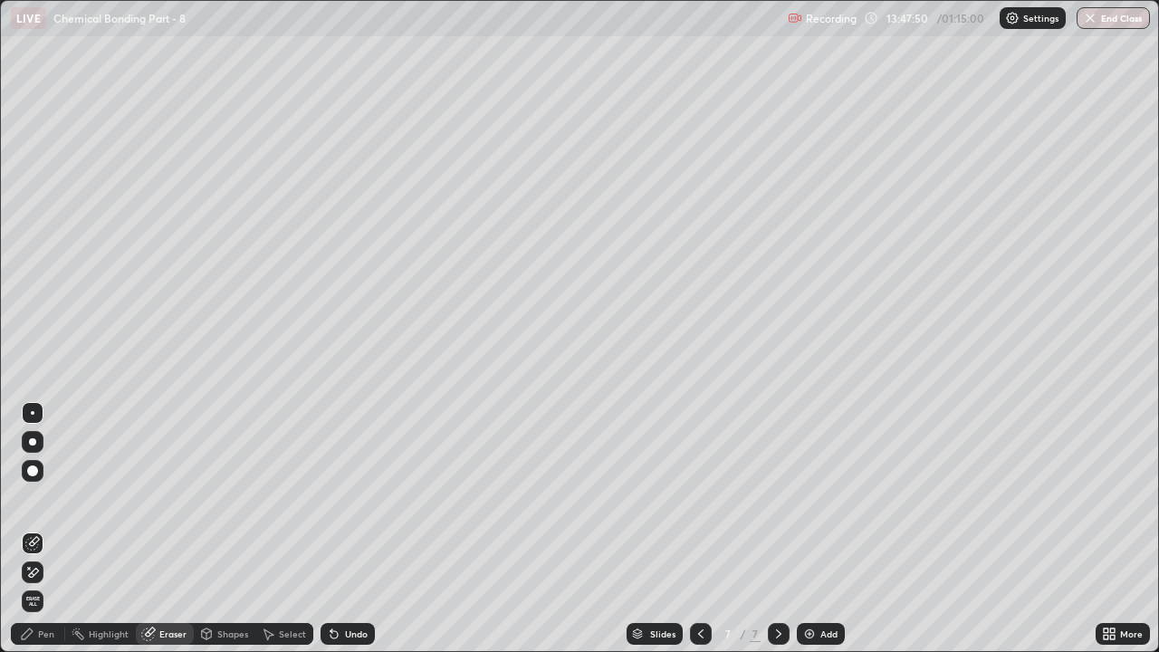
click at [46, 498] on div "Pen" at bounding box center [46, 633] width 16 height 9
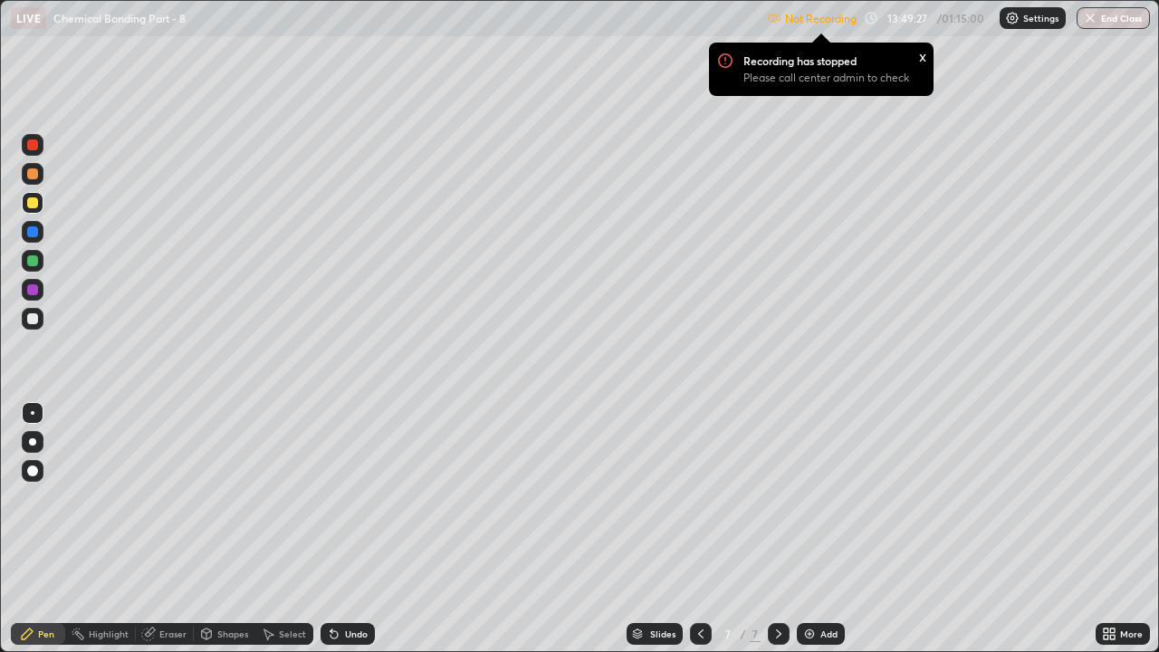
click at [1105, 498] on icon at bounding box center [1106, 630] width 5 height 5
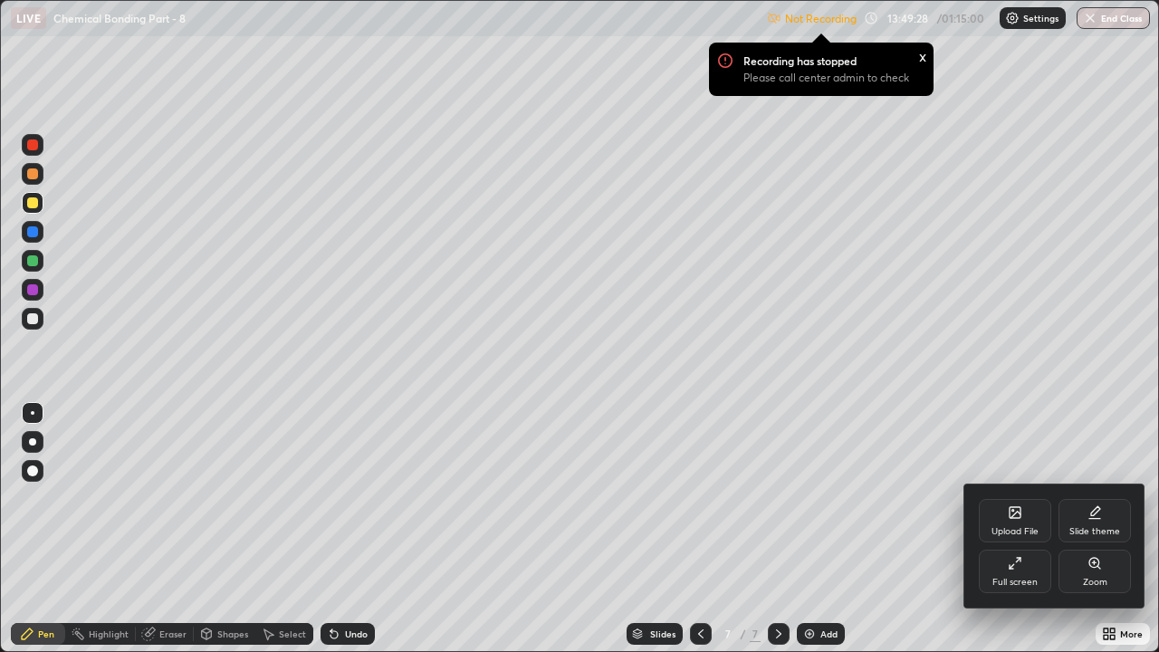
click at [1018, 498] on icon at bounding box center [1015, 563] width 14 height 14
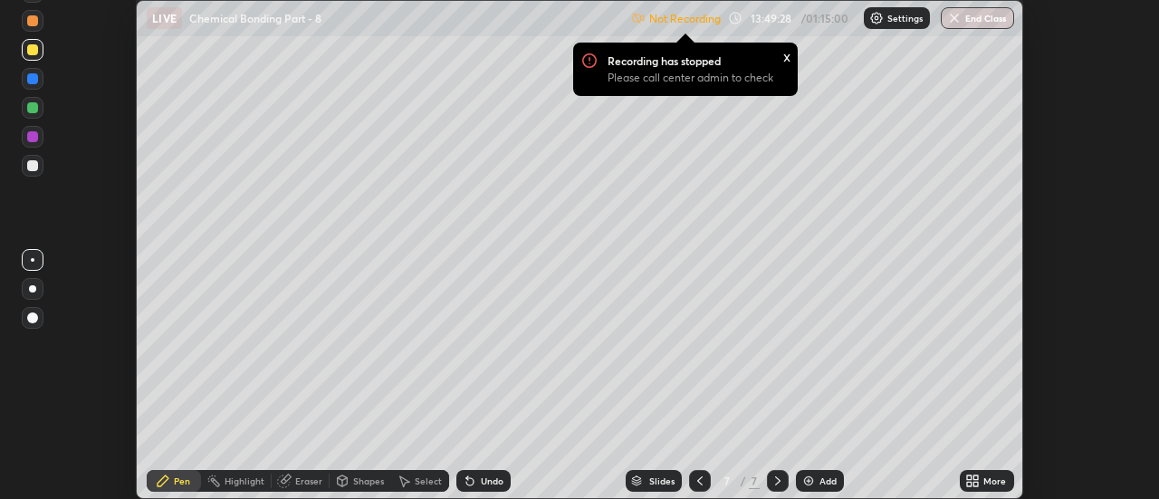
scroll to position [90038, 89378]
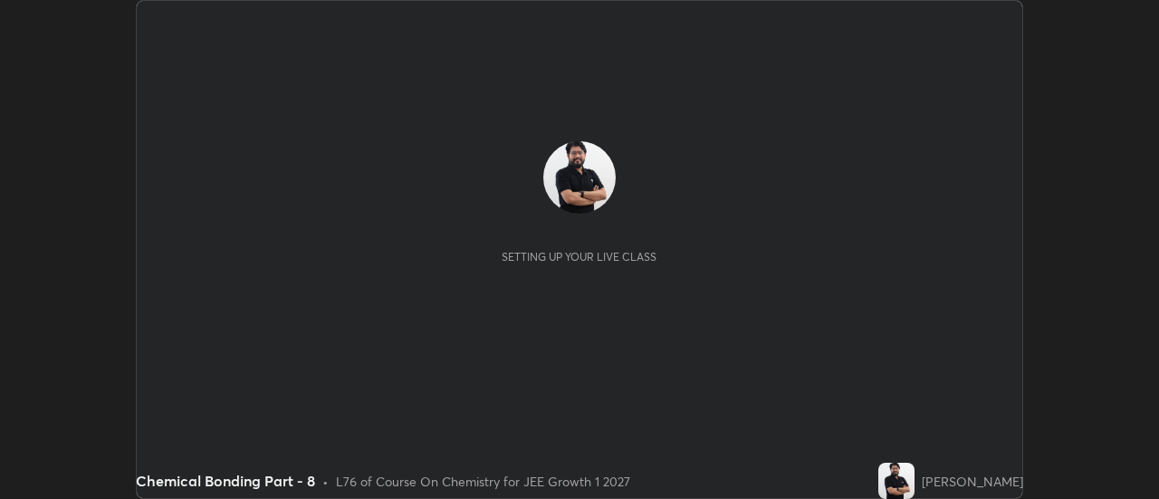
scroll to position [499, 1159]
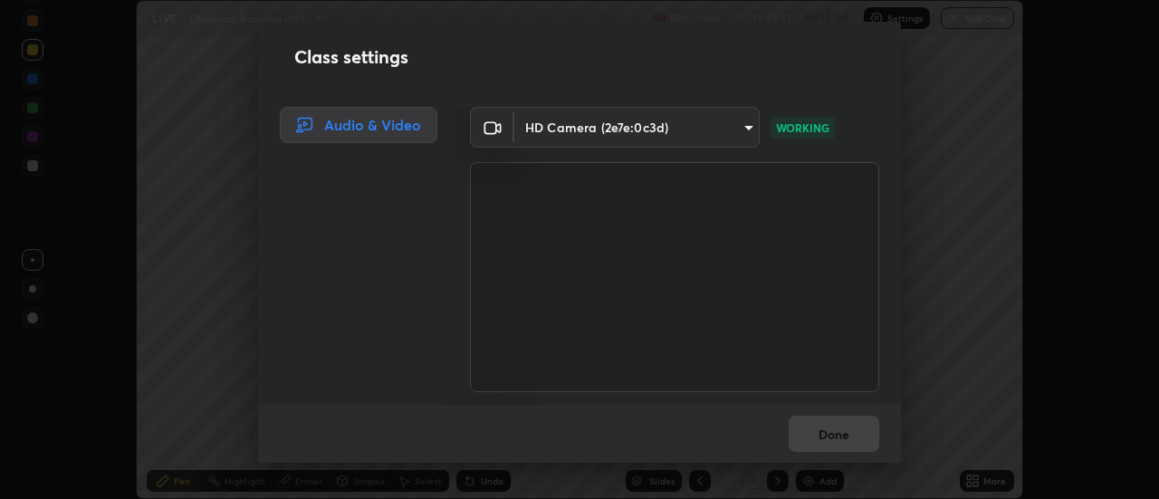
click at [600, 127] on body "Erase all LIVE Chemical Bonding Part - 8 Recording 13:49:51 / 01:15:00 Settings…" at bounding box center [579, 249] width 1159 height 499
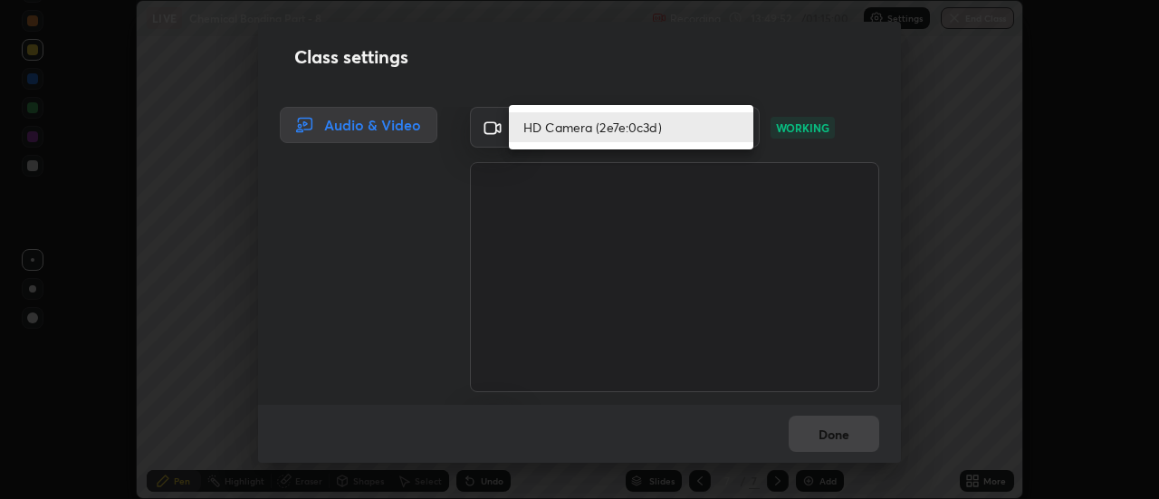
click at [598, 120] on li "HD Camera (2e7e:0c3d)" at bounding box center [631, 127] width 244 height 30
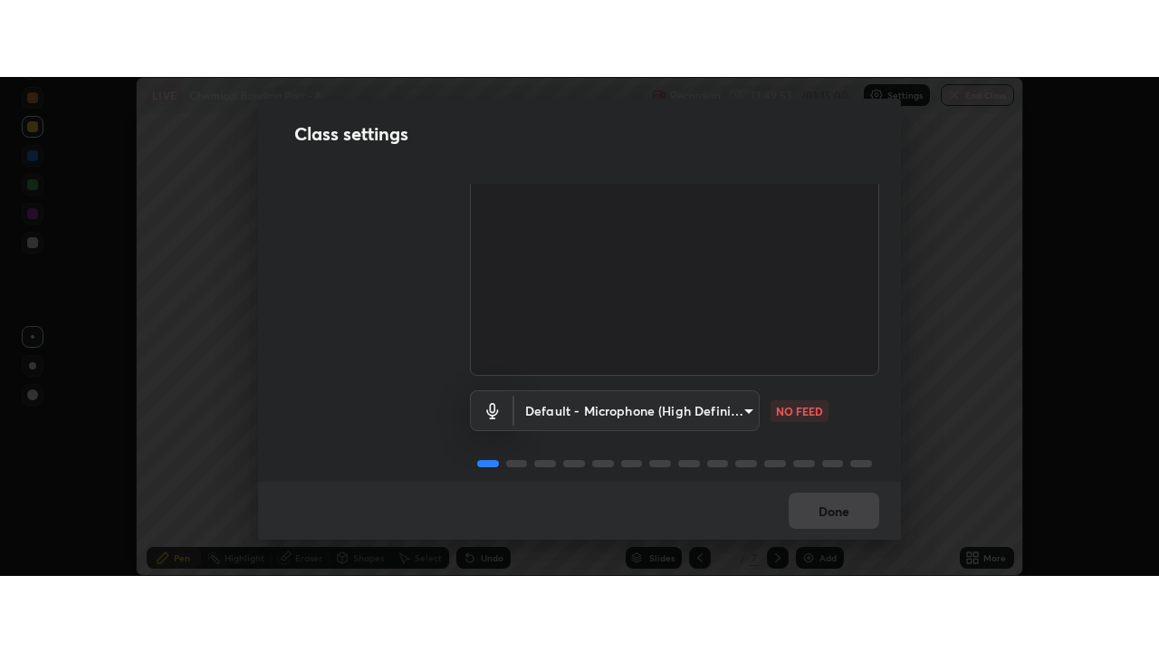
scroll to position [113, 0]
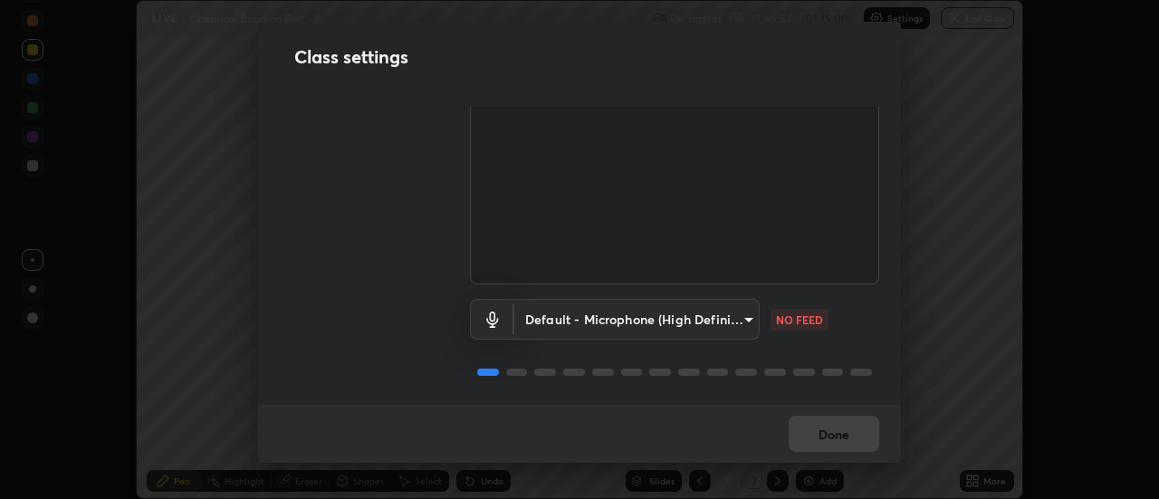
click at [621, 307] on body "Erase all LIVE Chemical Bonding Part - 8 Recording 13:49:54 / 01:15:00 Settings…" at bounding box center [579, 249] width 1159 height 499
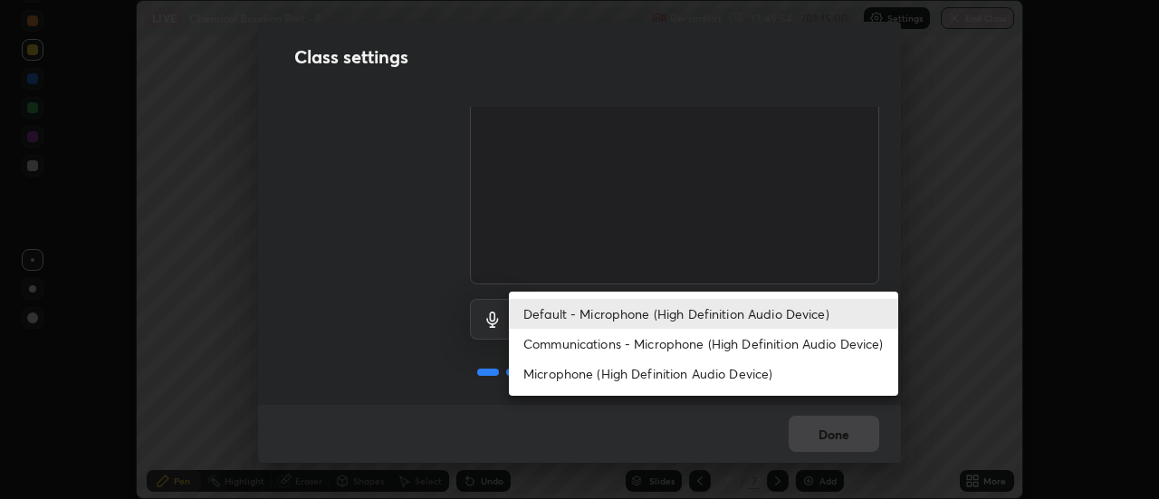
click at [580, 342] on li "Communications - Microphone (High Definition Audio Device)" at bounding box center [703, 344] width 389 height 30
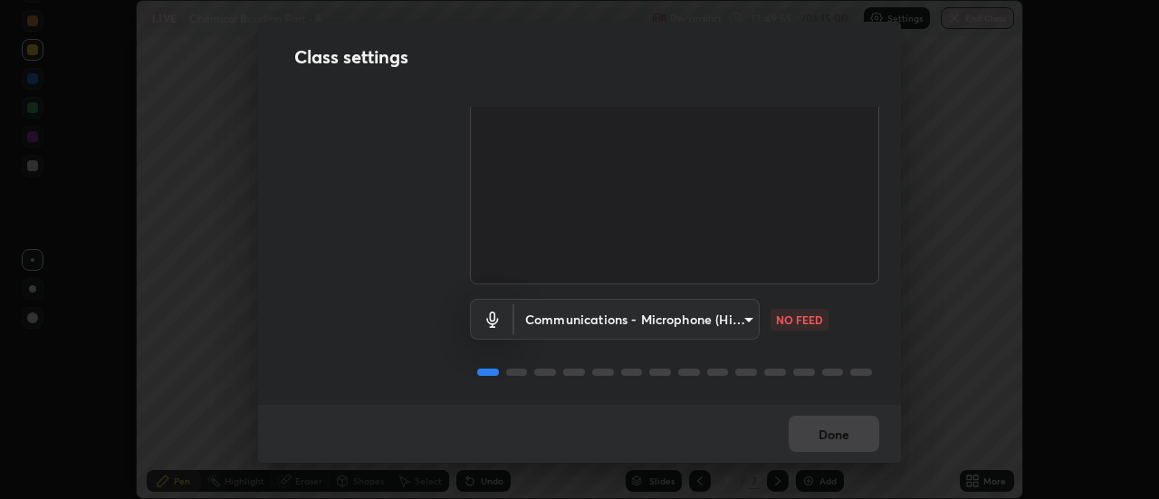
click at [591, 316] on body "Erase all LIVE Chemical Bonding Part - 8 Recording 13:49:55 / 01:15:00 Settings…" at bounding box center [579, 249] width 1159 height 499
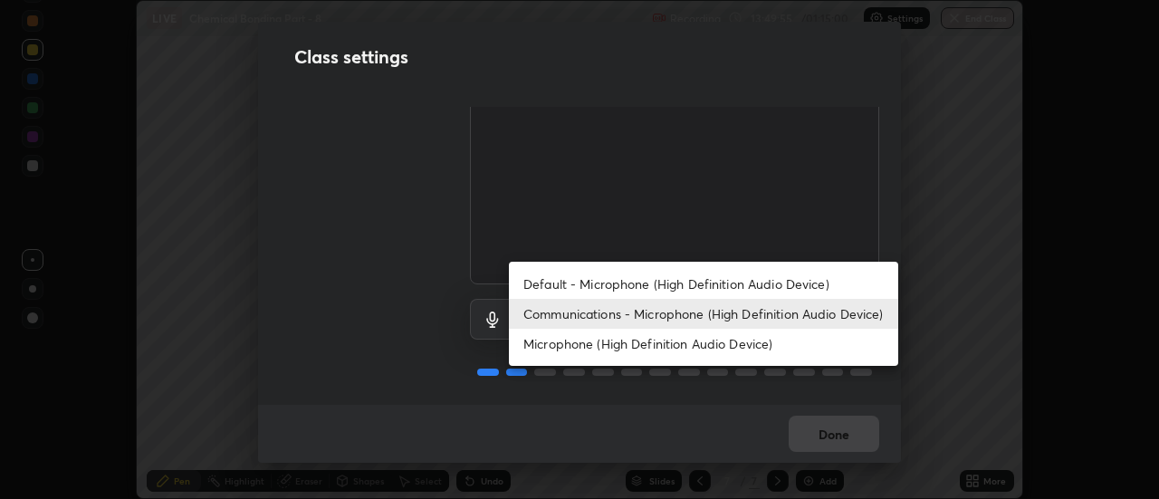
click at [583, 282] on li "Default - Microphone (High Definition Audio Device)" at bounding box center [703, 284] width 389 height 30
type input "default"
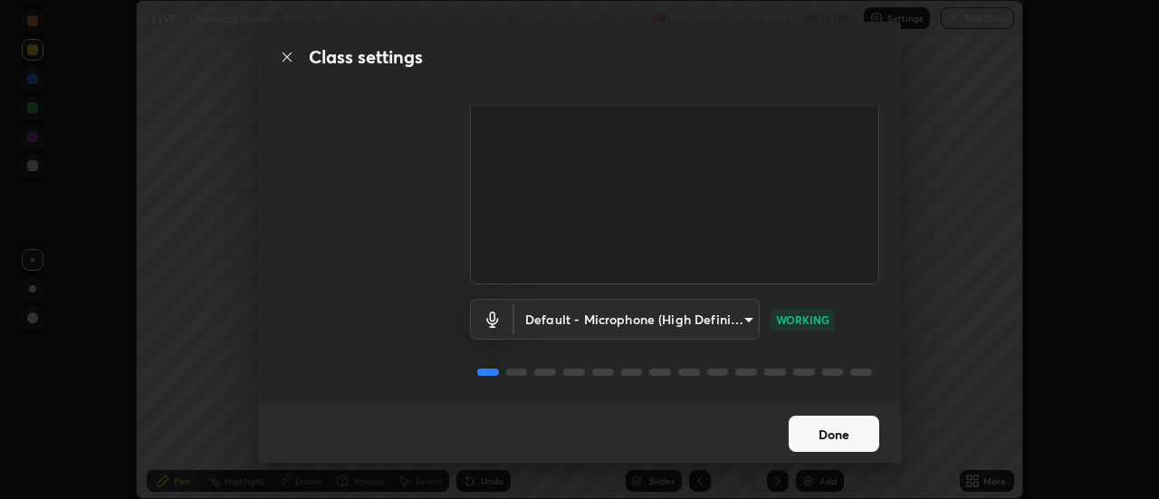
click at [830, 434] on button "Done" at bounding box center [834, 434] width 91 height 36
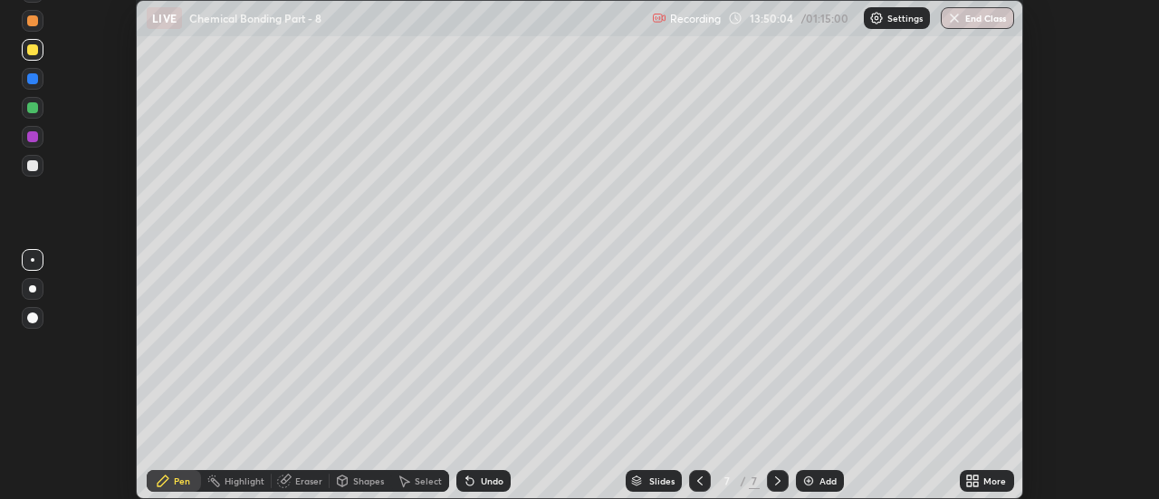
click at [970, 477] on icon at bounding box center [969, 477] width 5 height 5
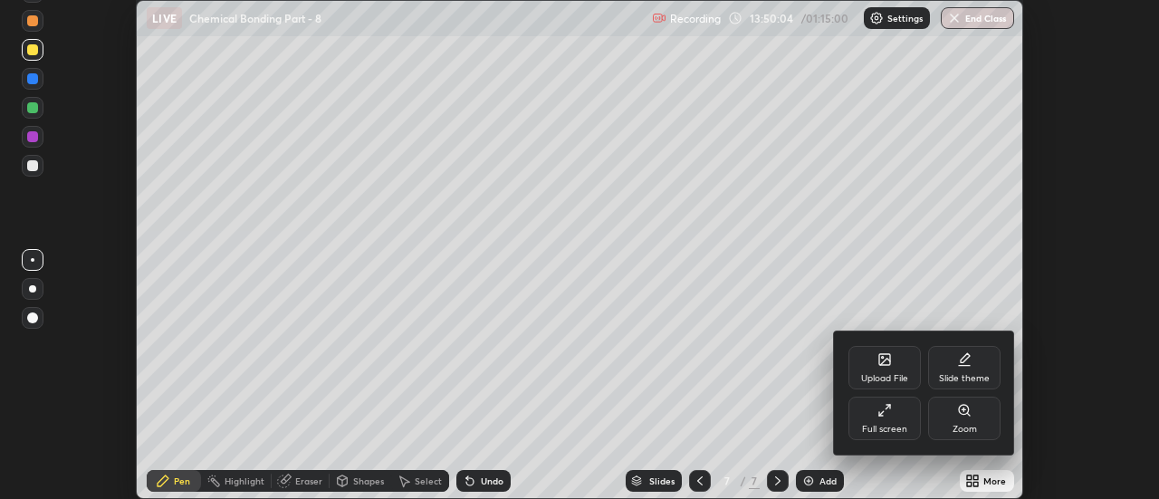
click at [888, 419] on div "Full screen" at bounding box center [884, 418] width 72 height 43
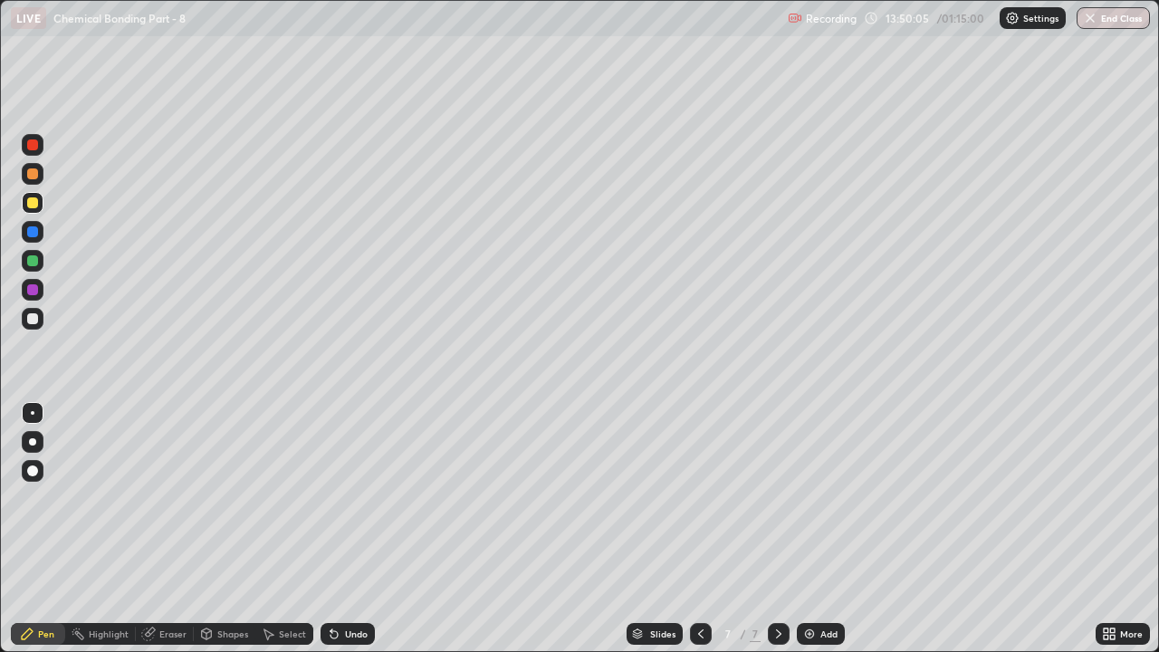
scroll to position [652, 1159]
click at [34, 318] on div at bounding box center [32, 318] width 11 height 11
click at [36, 292] on div at bounding box center [32, 289] width 11 height 11
click at [41, 257] on div at bounding box center [33, 261] width 22 height 22
click at [820, 498] on div "Add" at bounding box center [828, 633] width 17 height 9
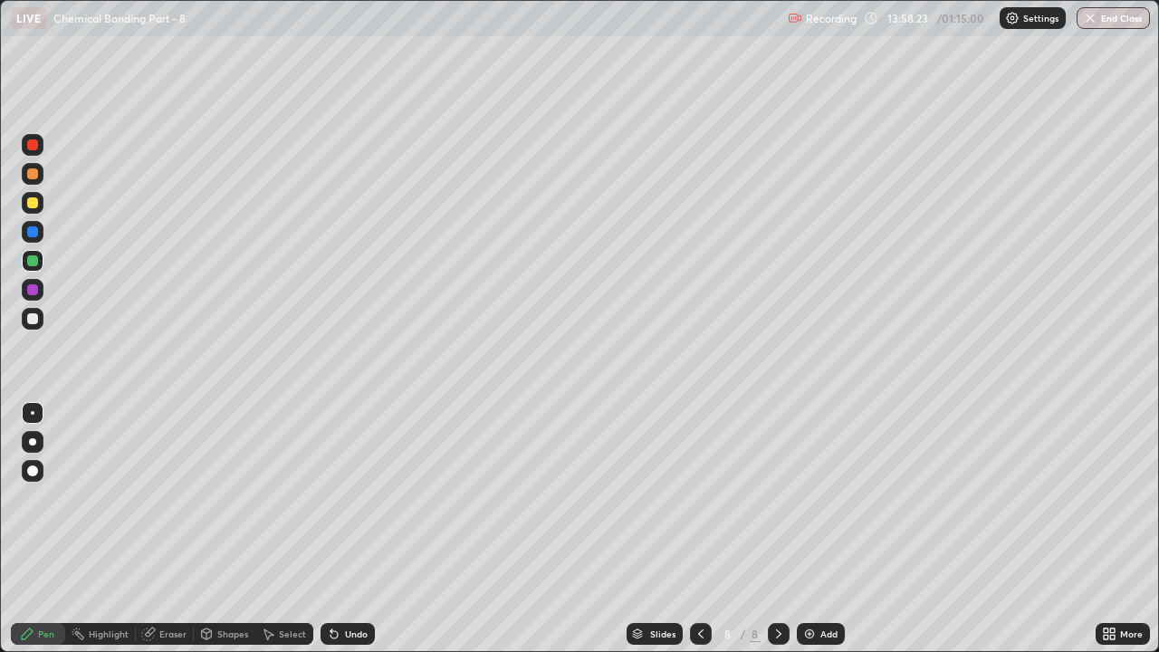
click at [32, 173] on div at bounding box center [32, 173] width 11 height 11
click at [43, 201] on div at bounding box center [33, 203] width 22 height 22
click at [31, 232] on div at bounding box center [32, 231] width 11 height 11
click at [37, 169] on div at bounding box center [33, 174] width 22 height 22
click at [33, 232] on div at bounding box center [32, 231] width 11 height 11
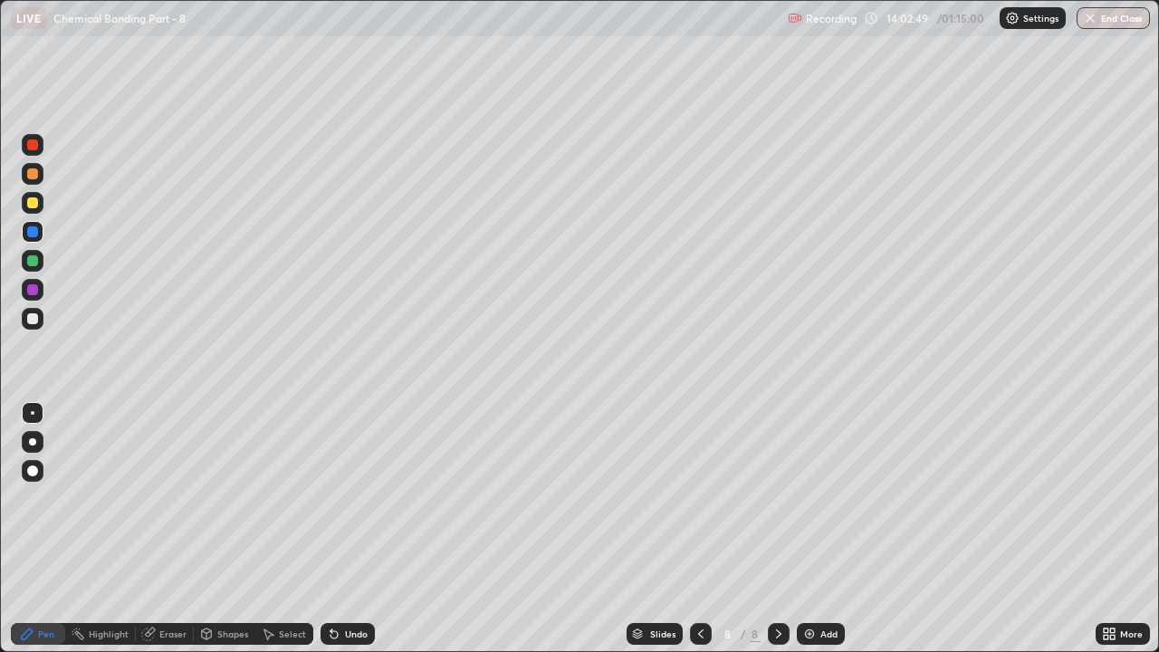
click at [33, 289] on div at bounding box center [32, 289] width 11 height 11
click at [39, 268] on div at bounding box center [33, 261] width 22 height 22
click at [40, 315] on div at bounding box center [33, 319] width 22 height 22
click at [811, 498] on img at bounding box center [809, 634] width 14 height 14
click at [700, 498] on icon at bounding box center [700, 633] width 5 height 9
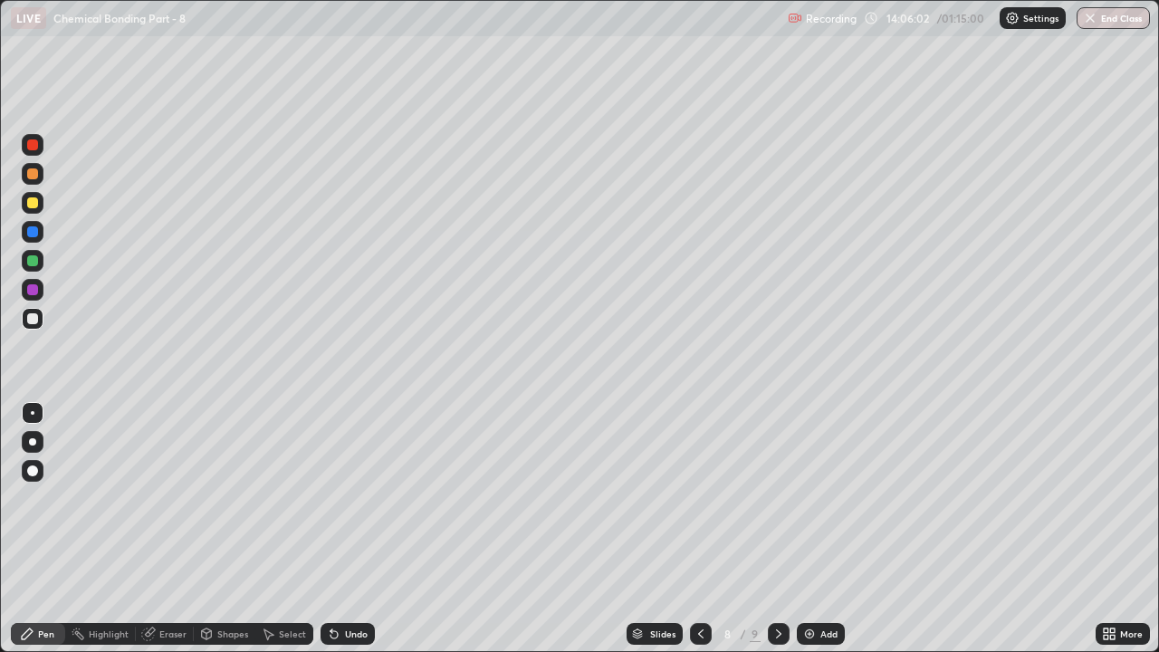
click at [37, 177] on div at bounding box center [32, 173] width 11 height 11
click at [776, 498] on icon at bounding box center [778, 633] width 5 height 9
click at [37, 207] on div at bounding box center [33, 203] width 22 height 22
click at [36, 234] on div at bounding box center [32, 231] width 11 height 11
click at [30, 204] on div at bounding box center [32, 202] width 11 height 11
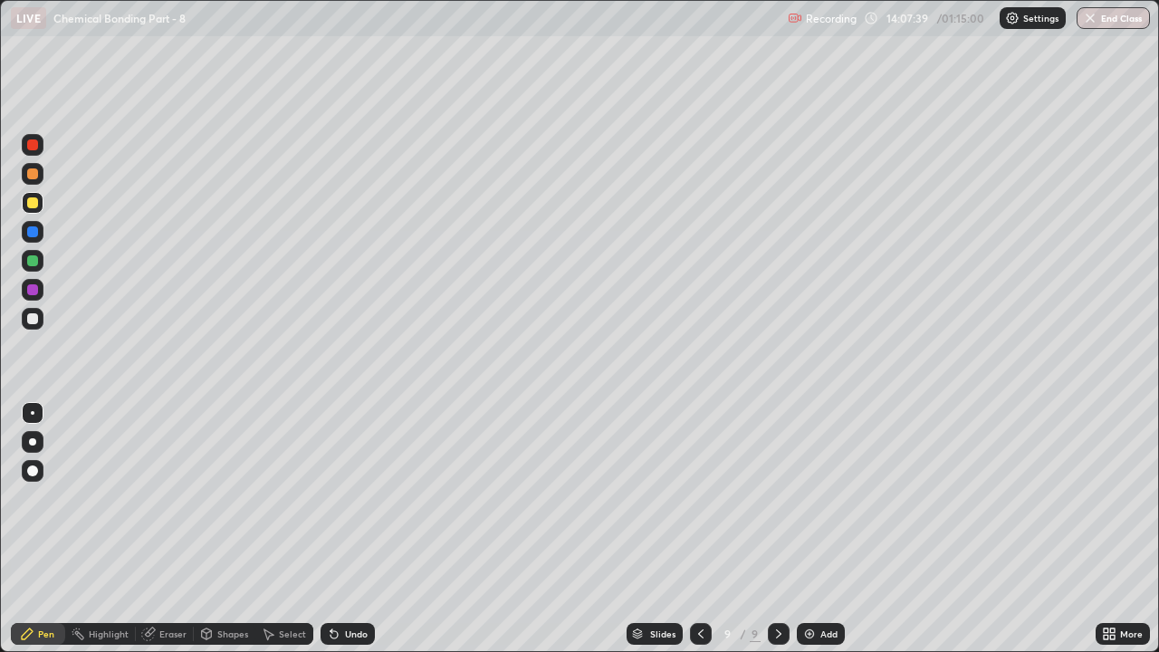
click at [40, 317] on div at bounding box center [33, 319] width 22 height 22
click at [811, 498] on img at bounding box center [809, 634] width 14 height 14
click at [705, 498] on icon at bounding box center [700, 634] width 14 height 14
click at [30, 197] on div at bounding box center [32, 202] width 11 height 11
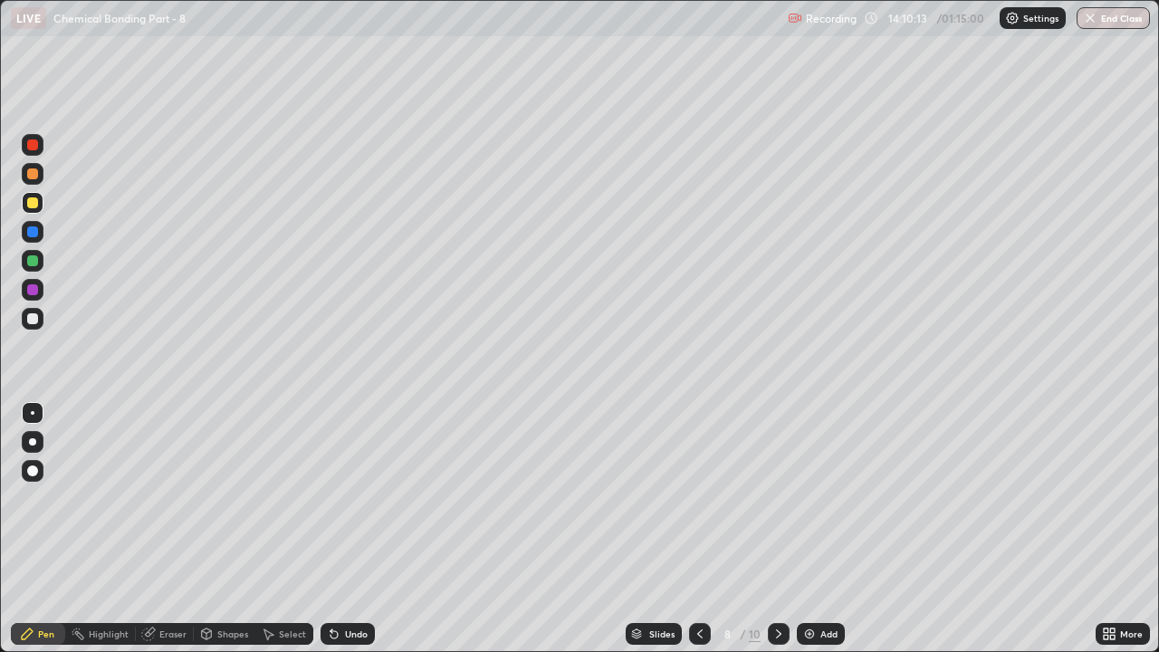
click at [778, 498] on icon at bounding box center [778, 633] width 5 height 9
click at [777, 498] on icon at bounding box center [778, 634] width 14 height 14
click at [161, 498] on div "Eraser" at bounding box center [172, 633] width 27 height 9
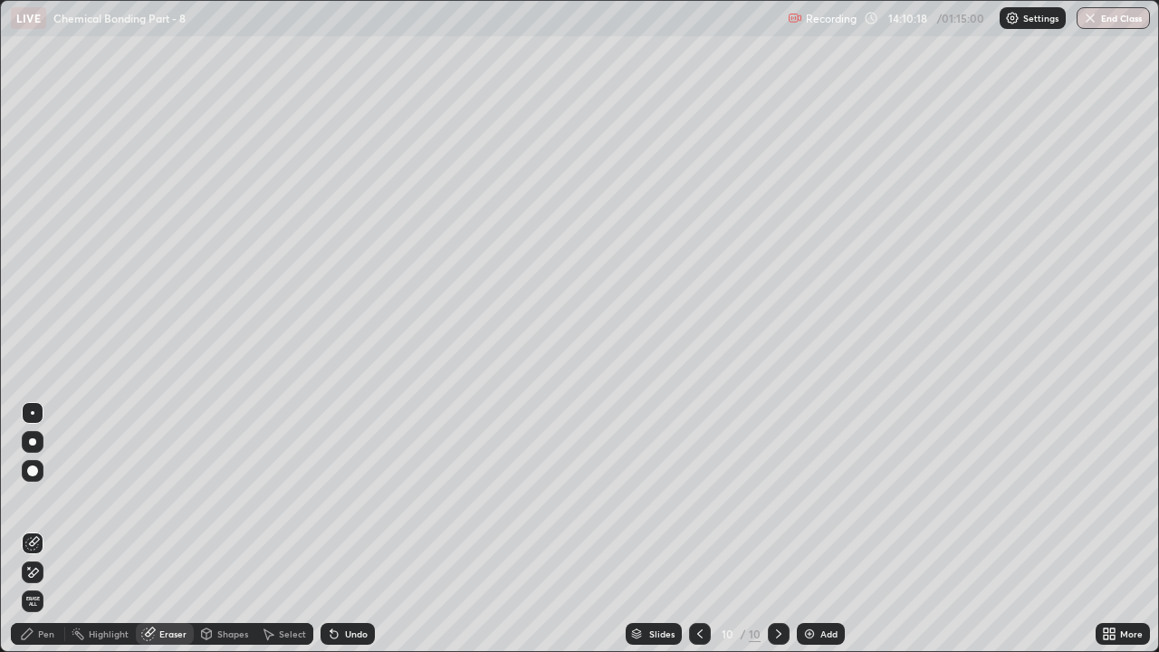
click at [49, 498] on div "Pen" at bounding box center [38, 634] width 54 height 22
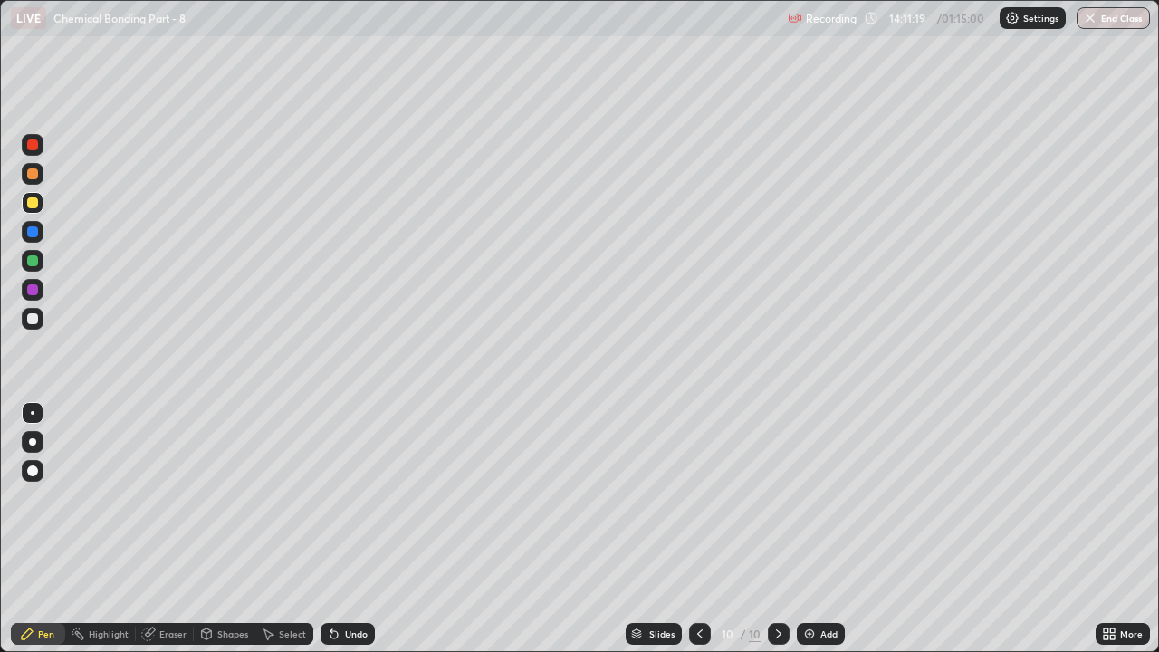
click at [40, 263] on div at bounding box center [33, 261] width 22 height 22
click at [36, 317] on div at bounding box center [32, 318] width 11 height 11
click at [36, 175] on div at bounding box center [32, 173] width 11 height 11
click at [33, 290] on div at bounding box center [32, 289] width 11 height 11
click at [819, 498] on div "Add" at bounding box center [821, 634] width 48 height 22
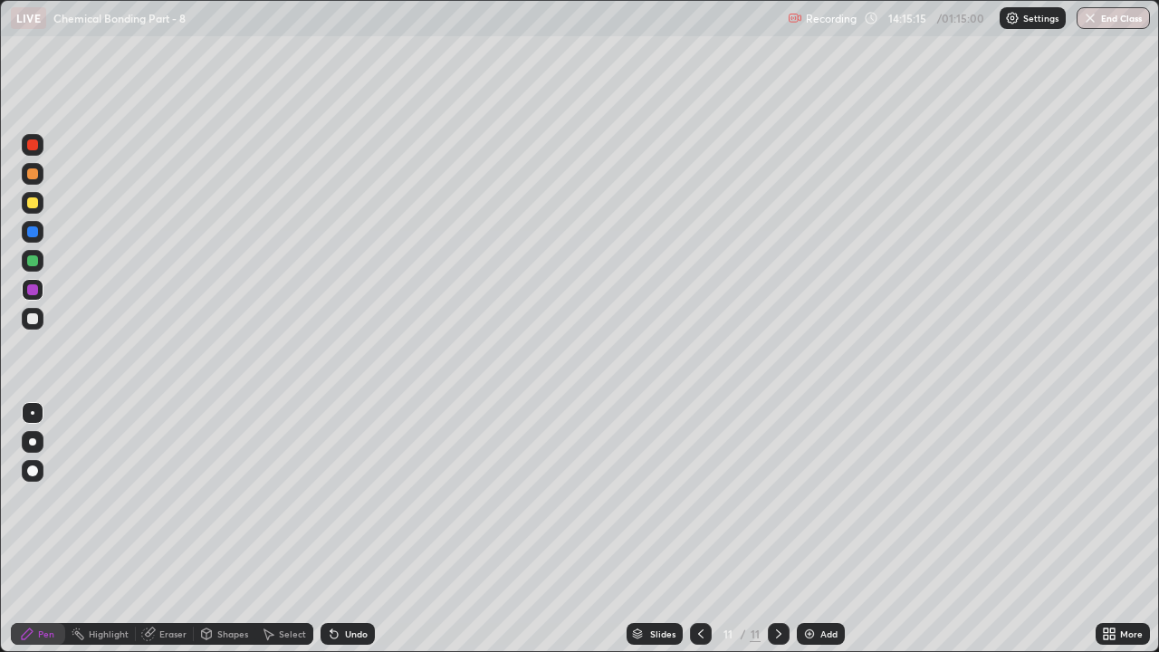
click at [34, 238] on div at bounding box center [33, 232] width 22 height 22
click at [42, 210] on div at bounding box center [33, 203] width 22 height 22
click at [34, 180] on div at bounding box center [33, 174] width 22 height 22
click at [40, 287] on div at bounding box center [33, 290] width 22 height 22
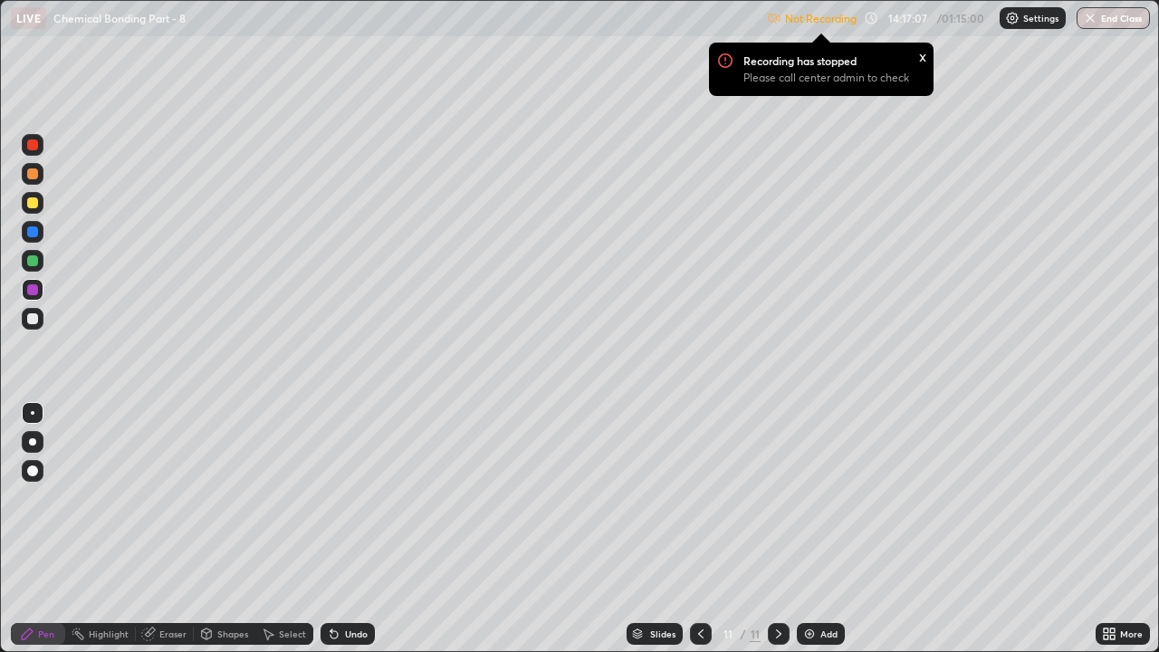
click at [29, 265] on div at bounding box center [32, 260] width 11 height 11
click at [36, 319] on div at bounding box center [32, 318] width 11 height 11
click at [35, 148] on div at bounding box center [32, 144] width 11 height 11
click at [822, 498] on div "Add" at bounding box center [828, 633] width 17 height 9
click at [39, 321] on div at bounding box center [33, 319] width 22 height 22
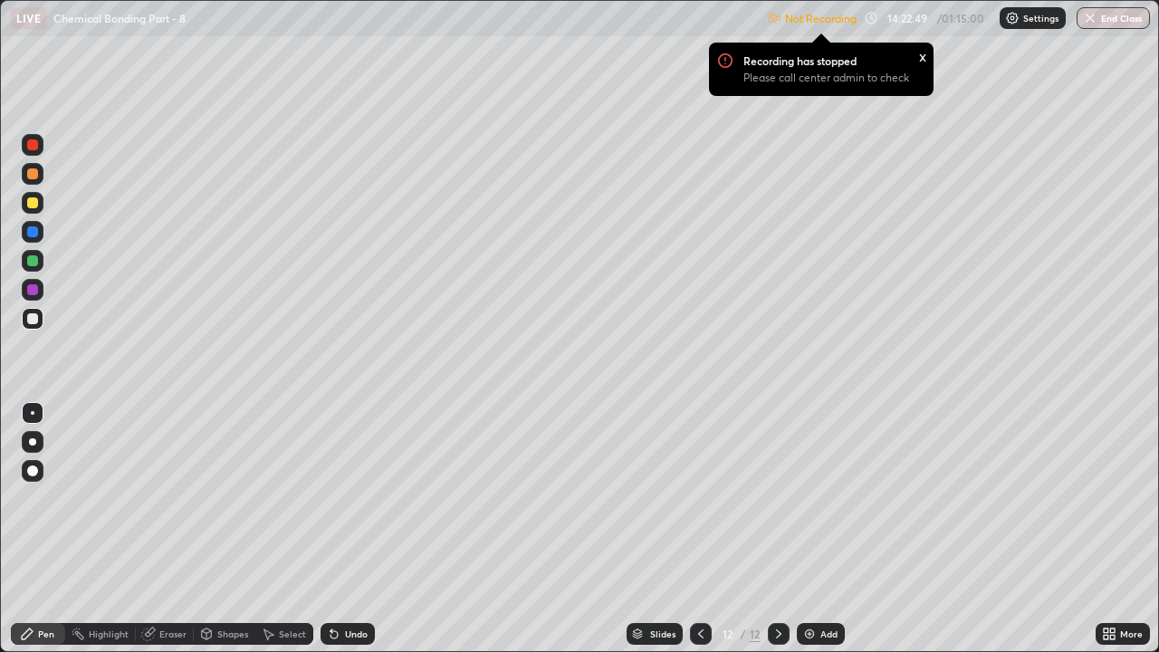
click at [40, 207] on div at bounding box center [33, 203] width 22 height 22
click at [699, 498] on icon at bounding box center [700, 633] width 5 height 9
click at [777, 498] on icon at bounding box center [778, 634] width 14 height 14
click at [813, 498] on img at bounding box center [809, 634] width 14 height 14
click at [698, 498] on icon at bounding box center [701, 634] width 14 height 14
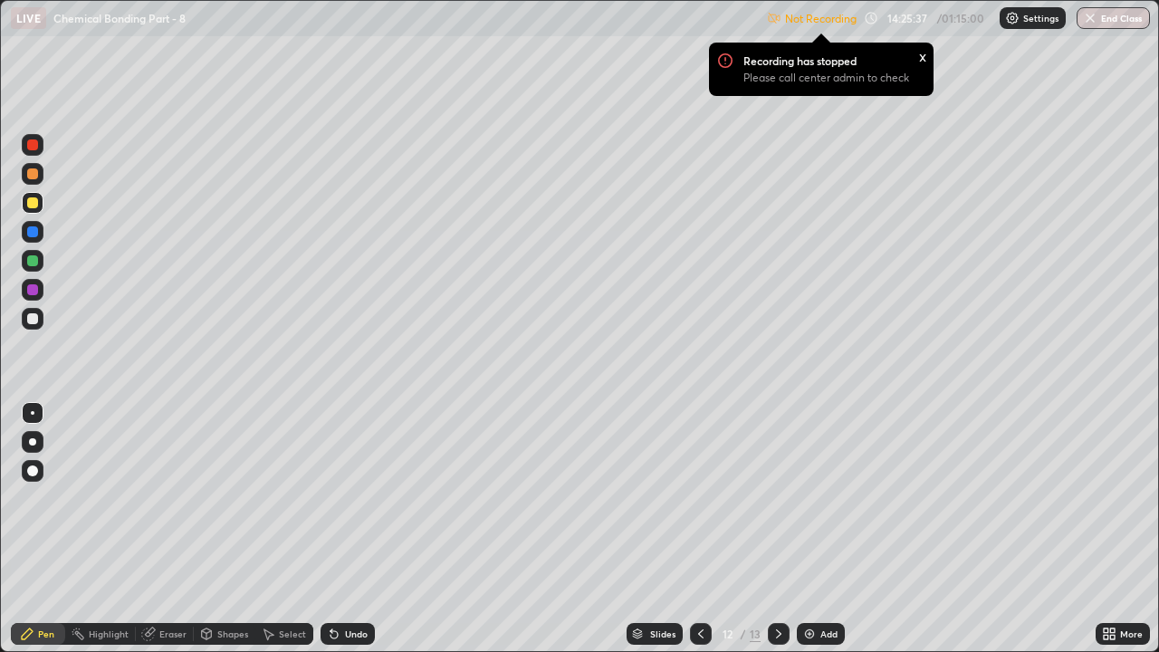
click at [776, 498] on icon at bounding box center [778, 634] width 14 height 14
click at [33, 235] on div at bounding box center [32, 231] width 11 height 11
click at [165, 498] on div "Eraser" at bounding box center [172, 633] width 27 height 9
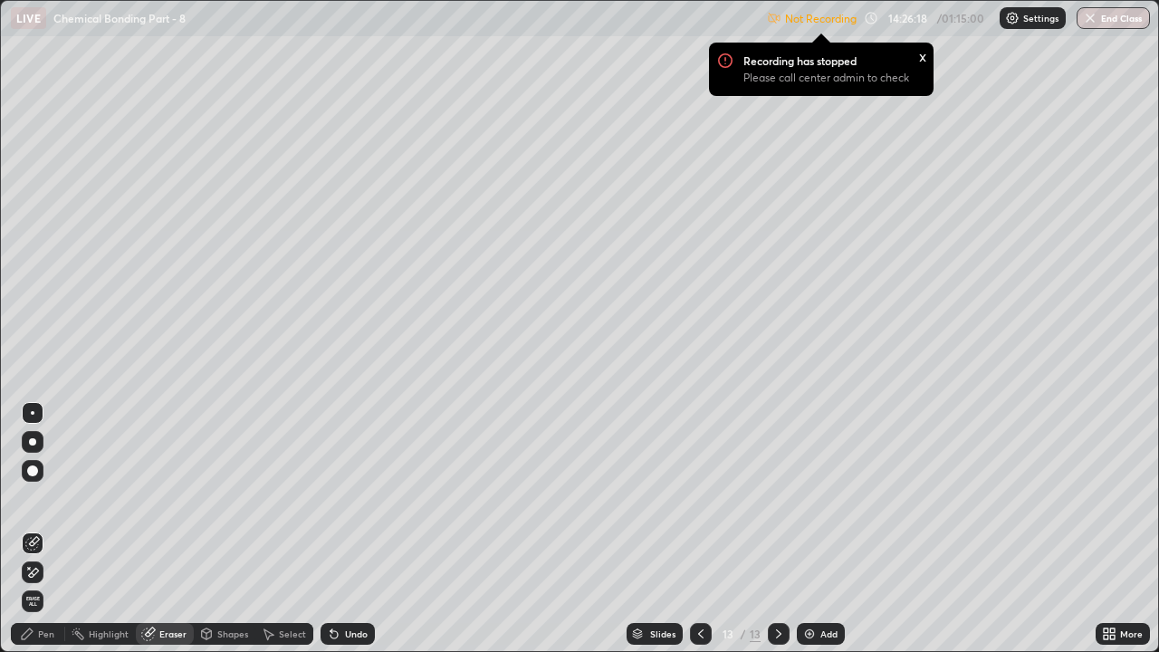
click at [40, 498] on div "Pen" at bounding box center [46, 633] width 16 height 9
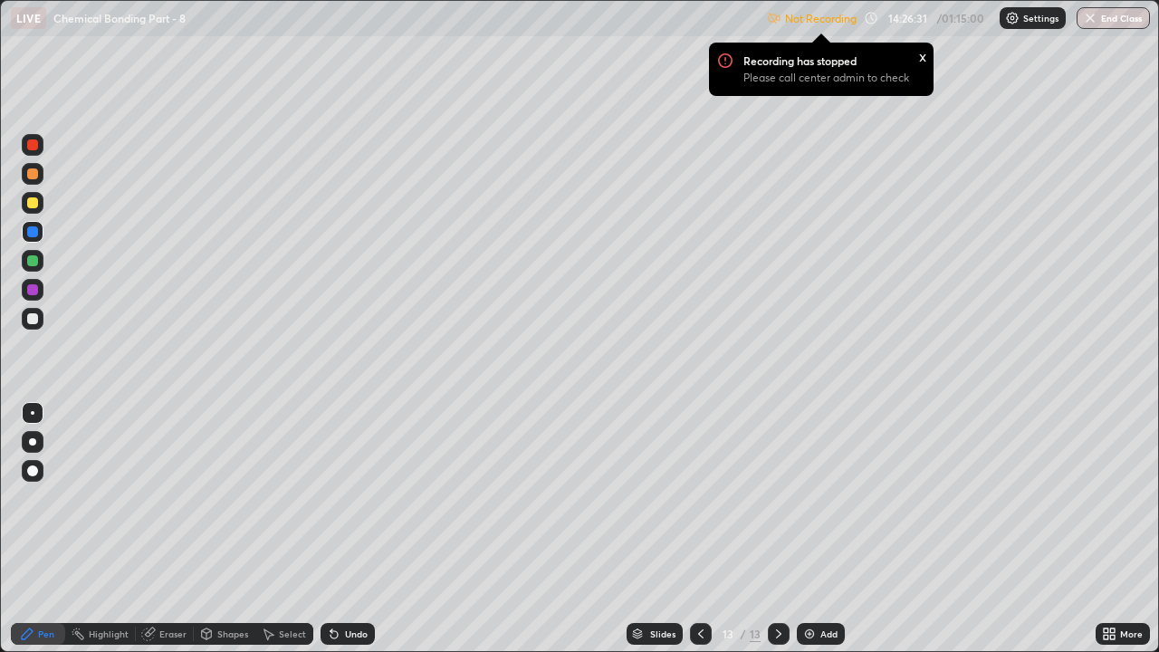
click at [33, 207] on div at bounding box center [32, 202] width 11 height 11
click at [38, 152] on div at bounding box center [33, 145] width 22 height 22
click at [36, 319] on div at bounding box center [32, 318] width 11 height 11
click at [1115, 18] on button "End Class" at bounding box center [1112, 18] width 73 height 22
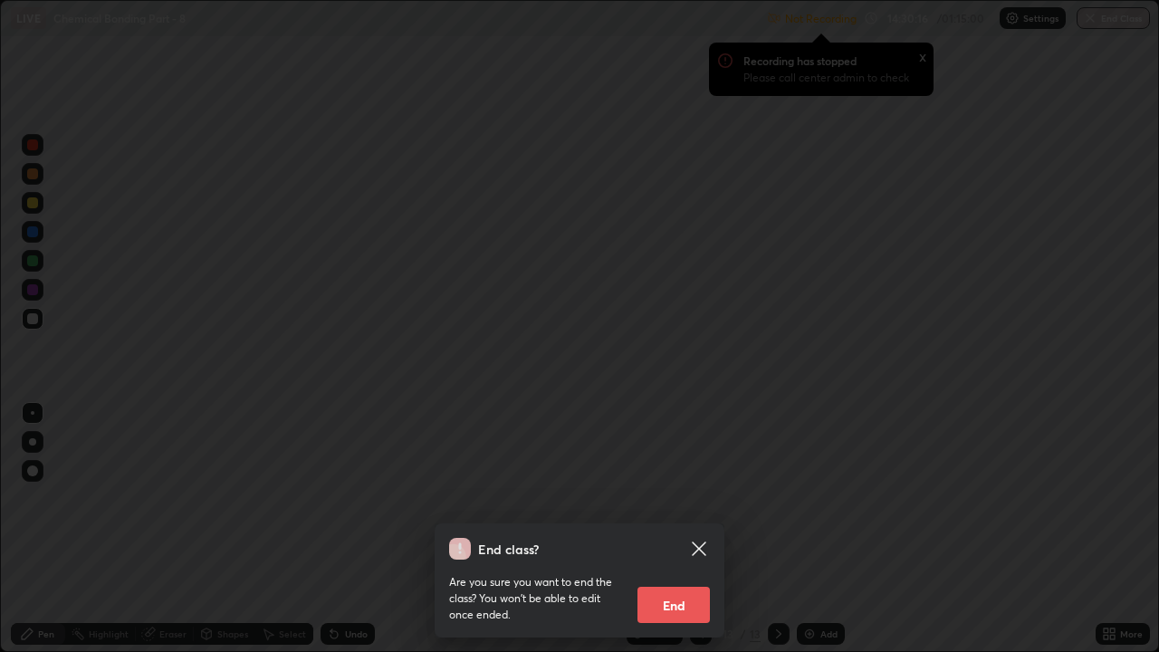
click at [670, 498] on button "End" at bounding box center [673, 605] width 72 height 36
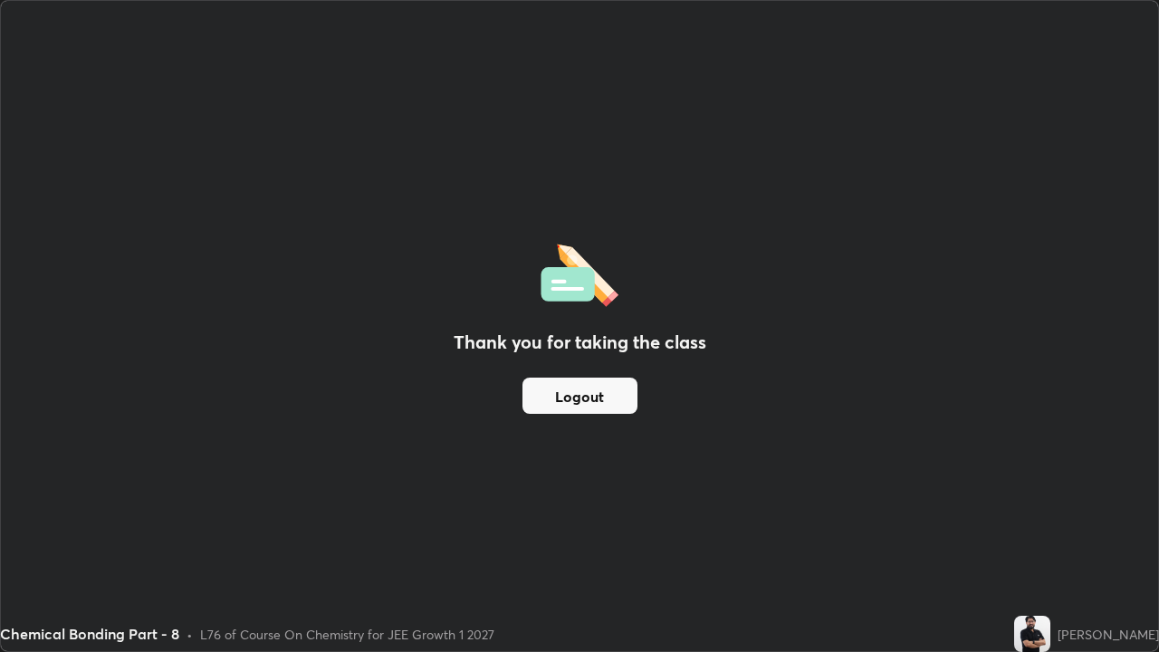
click at [583, 402] on button "Logout" at bounding box center [579, 396] width 115 height 36
